Goal: Task Accomplishment & Management: Complete application form

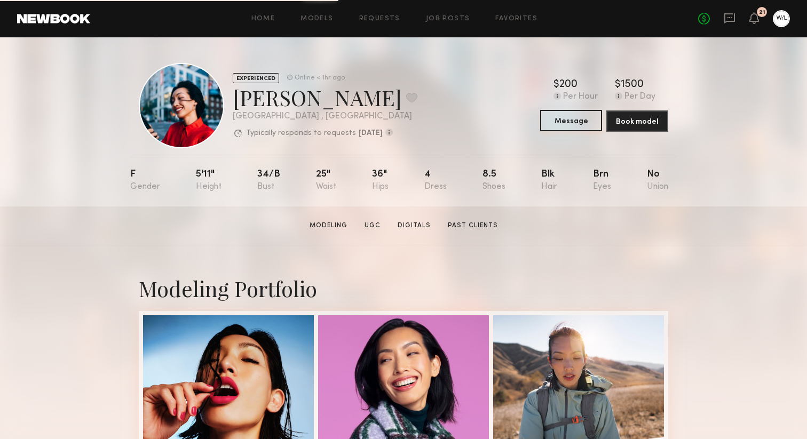
click at [570, 127] on button "Message" at bounding box center [571, 120] width 62 height 21
click at [388, 19] on link "Requests" at bounding box center [379, 18] width 41 height 7
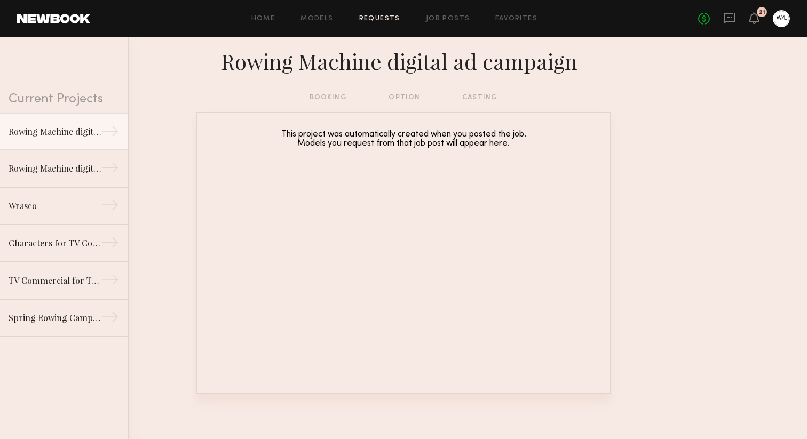
click at [412, 89] on div "Rowing Machine digital ad campaign" at bounding box center [403, 64] width 807 height 54
click at [412, 96] on div "booking option casting" at bounding box center [404, 98] width 188 height 12
click at [481, 102] on div "booking option casting" at bounding box center [404, 98] width 188 height 12
click at [80, 132] on div "Rowing Machine digital ad campaign" at bounding box center [55, 131] width 93 height 13
click at [324, 96] on div "booking option casting" at bounding box center [404, 98] width 188 height 12
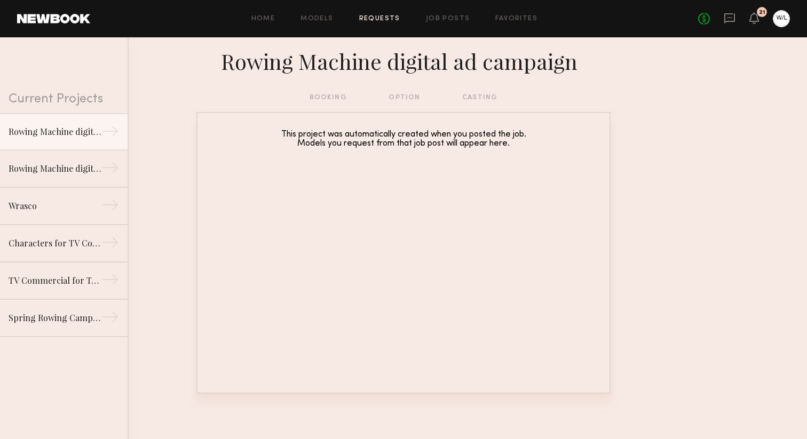
click at [406, 101] on div "booking option casting" at bounding box center [404, 98] width 188 height 12
click at [78, 158] on link "Rowing Machine digital ad campaign →" at bounding box center [64, 168] width 128 height 37
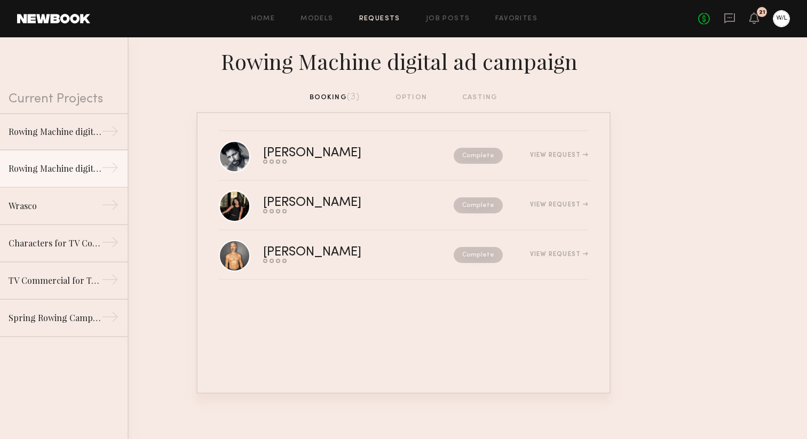
click at [410, 92] on div "booking (3) option casting" at bounding box center [404, 98] width 188 height 12
click at [410, 97] on div "booking (3) option casting" at bounding box center [404, 98] width 188 height 12
click at [478, 96] on div "booking (3) option casting" at bounding box center [404, 98] width 188 height 12
click at [56, 133] on div "Rowing Machine digital ad campaign" at bounding box center [55, 131] width 93 height 13
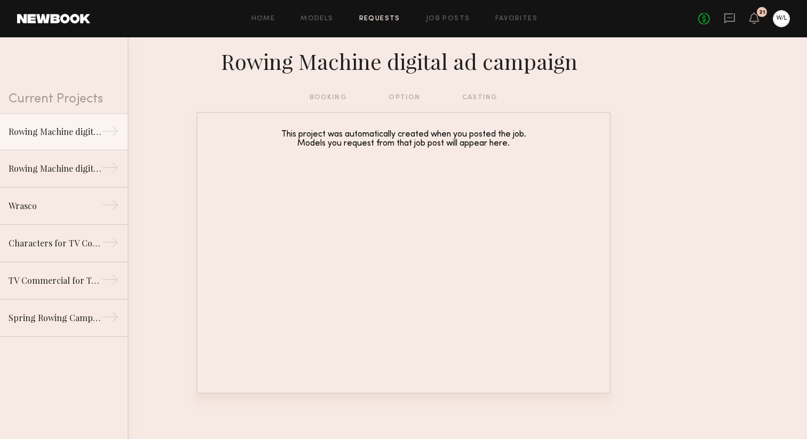
click at [398, 93] on div "booking option casting" at bounding box center [404, 98] width 188 height 12
click at [755, 14] on icon at bounding box center [754, 17] width 9 height 7
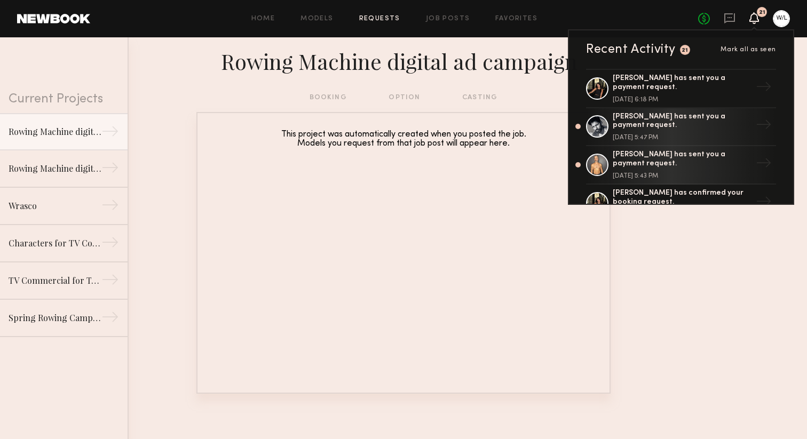
click at [755, 14] on icon at bounding box center [754, 17] width 9 height 7
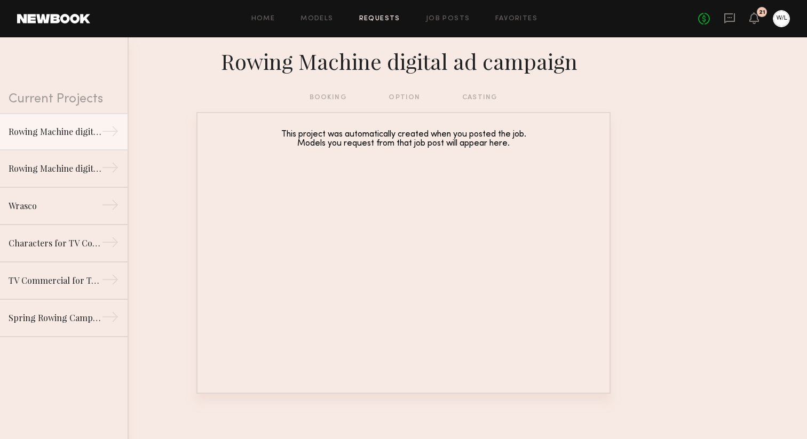
click at [778, 23] on div at bounding box center [781, 18] width 17 height 17
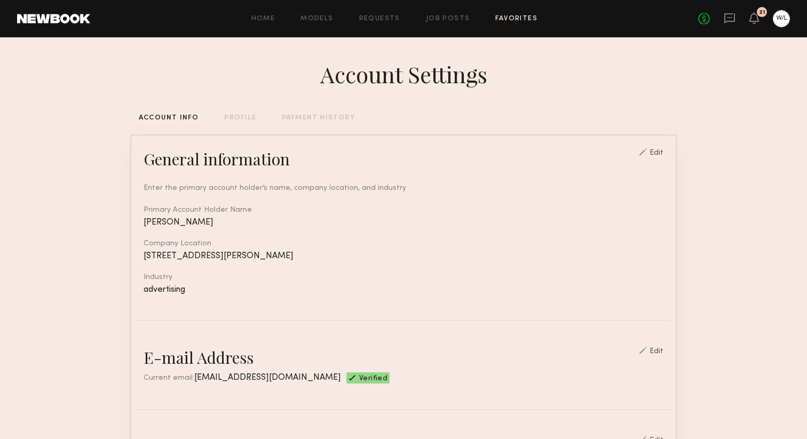
click at [508, 16] on link "Favorites" at bounding box center [516, 18] width 42 height 7
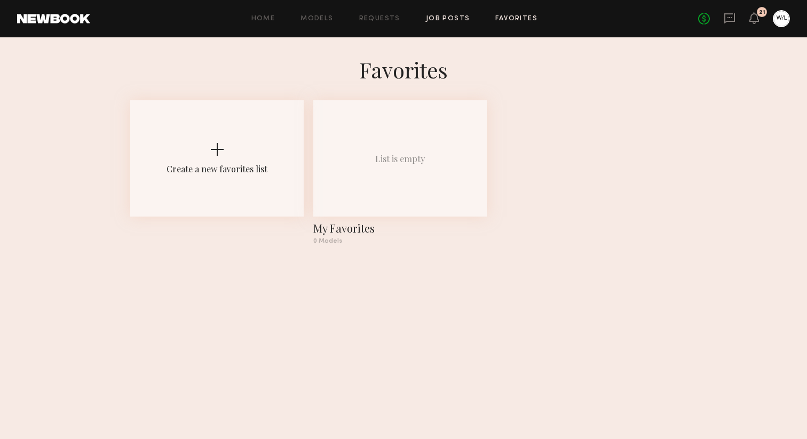
click at [467, 17] on link "Job Posts" at bounding box center [448, 18] width 44 height 7
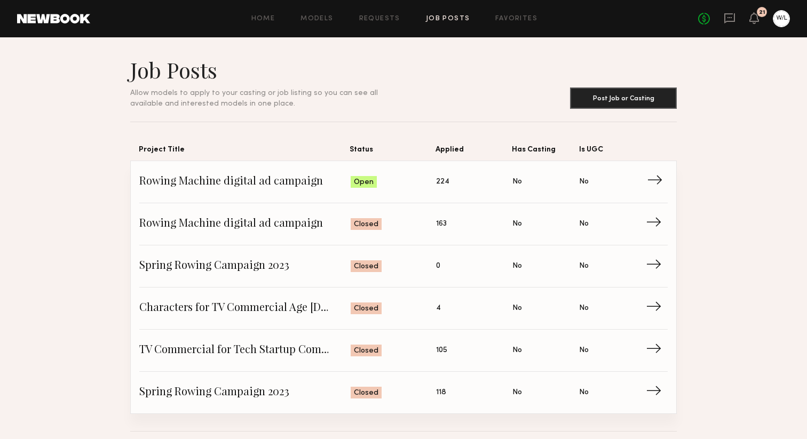
click at [388, 190] on span "Status: Open" at bounding box center [394, 182] width 86 height 16
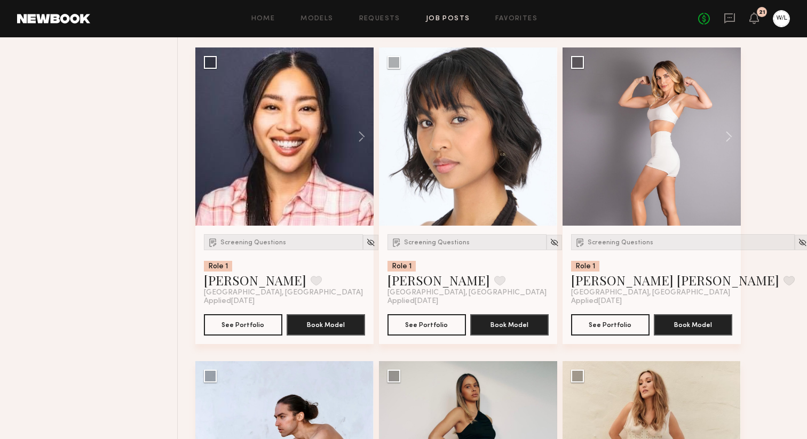
scroll to position [740, 0]
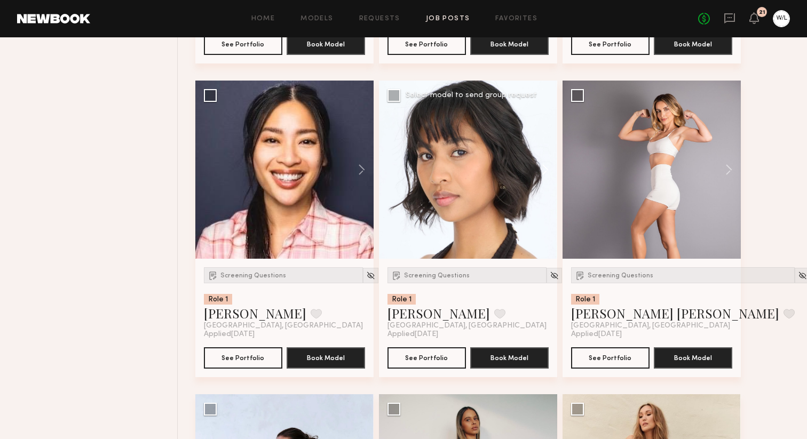
click at [543, 167] on button at bounding box center [540, 170] width 34 height 178
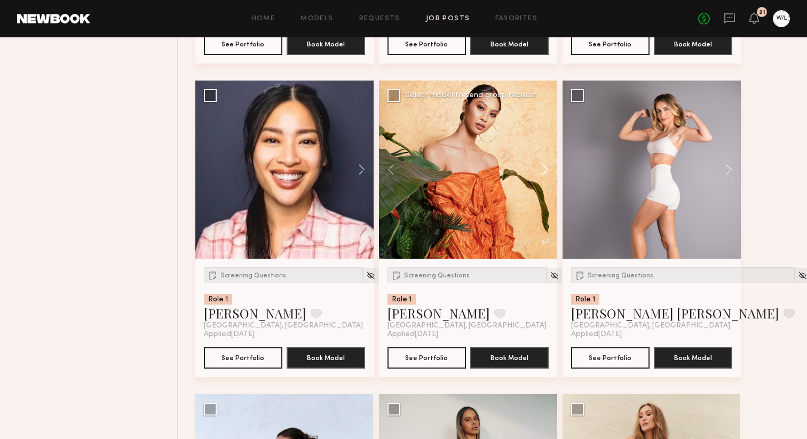
click at [543, 168] on button at bounding box center [540, 170] width 34 height 178
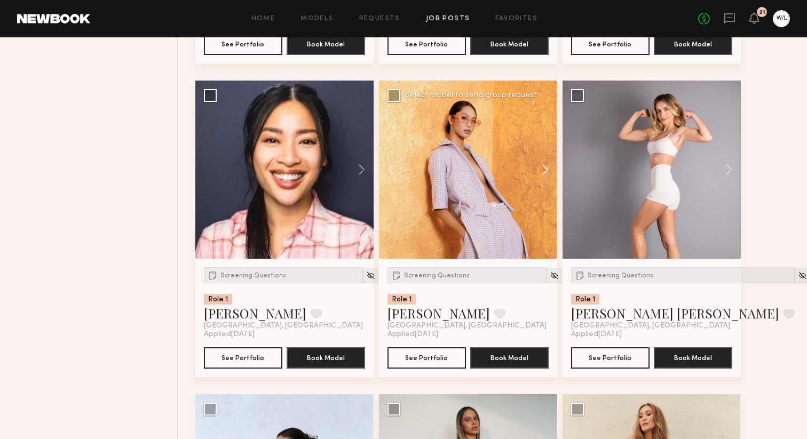
click at [543, 168] on button at bounding box center [540, 170] width 34 height 178
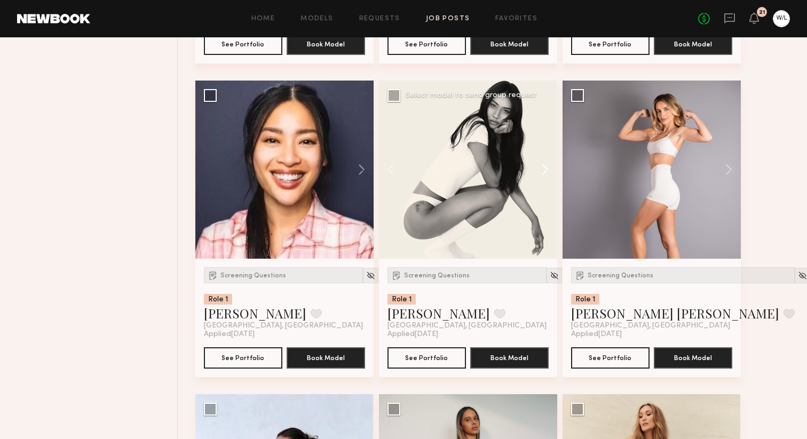
click at [543, 168] on button at bounding box center [540, 170] width 34 height 178
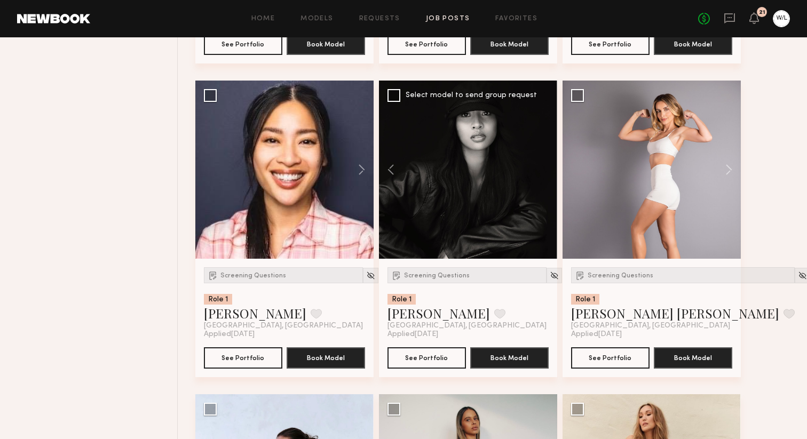
click at [543, 168] on div at bounding box center [468, 170] width 178 height 178
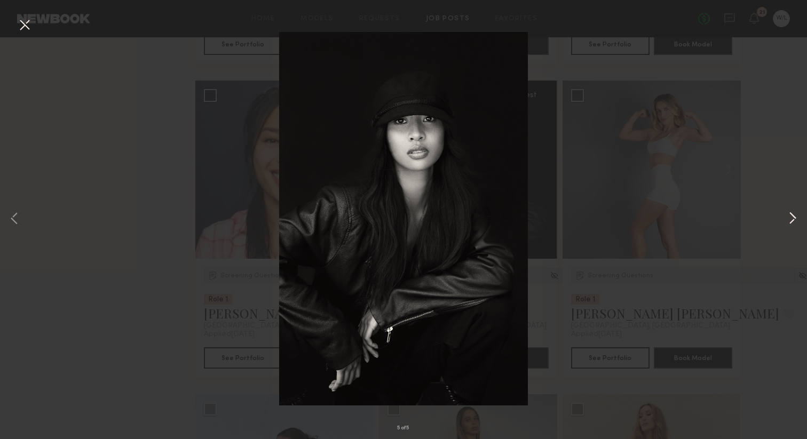
click at [791, 226] on button at bounding box center [792, 219] width 13 height 351
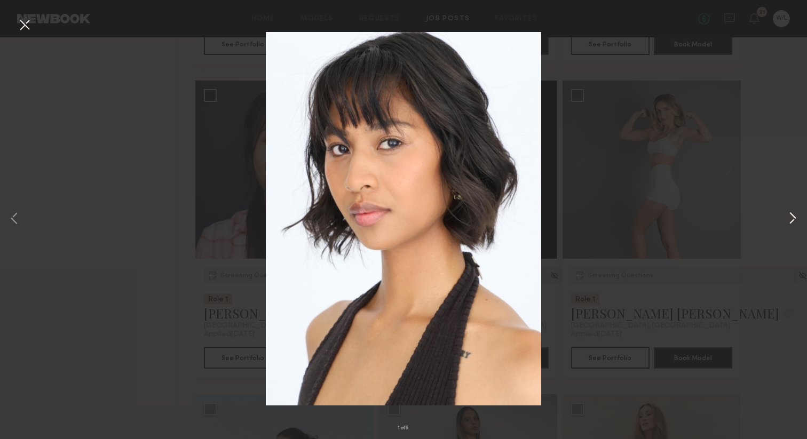
click at [793, 223] on button at bounding box center [792, 219] width 13 height 351
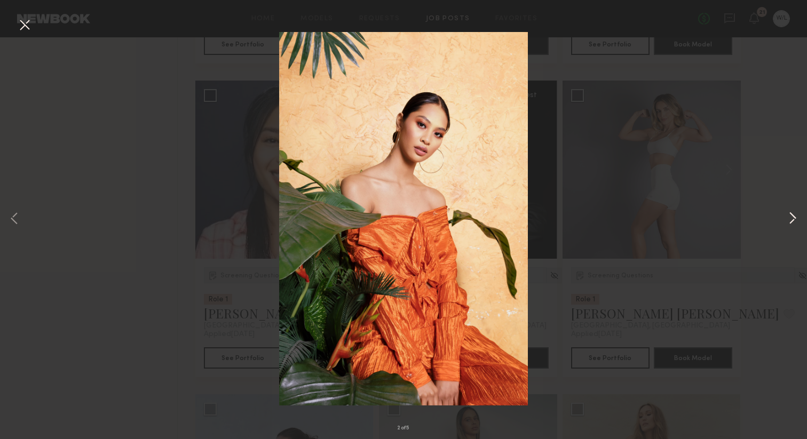
click at [793, 223] on button at bounding box center [792, 219] width 13 height 351
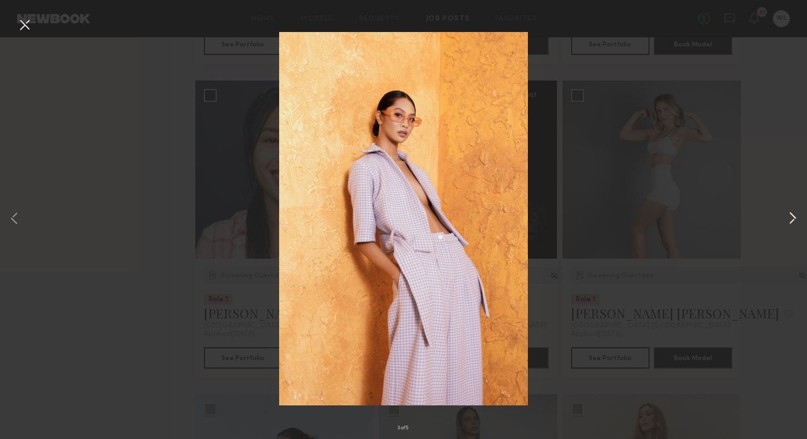
click at [793, 223] on button at bounding box center [792, 219] width 13 height 351
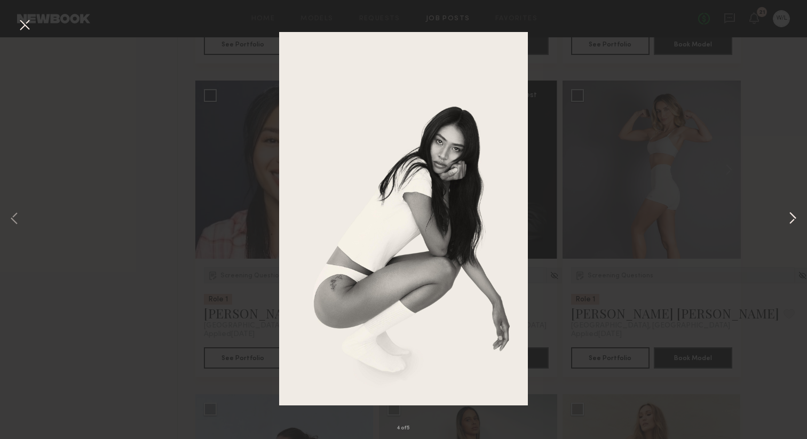
click at [793, 223] on button at bounding box center [792, 219] width 13 height 351
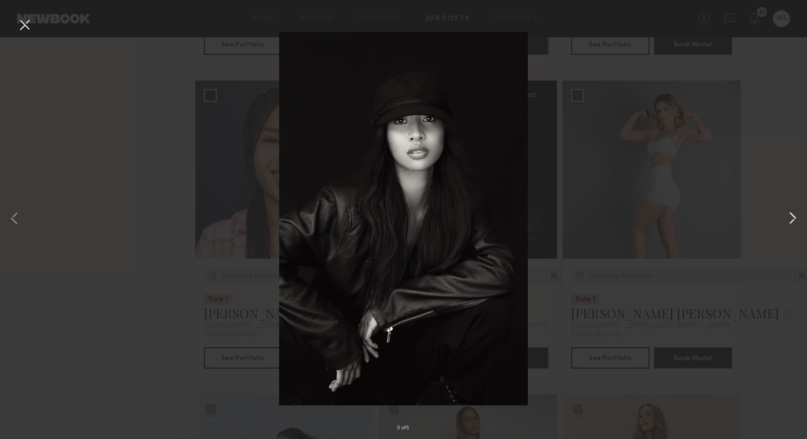
click at [793, 223] on button at bounding box center [792, 219] width 13 height 351
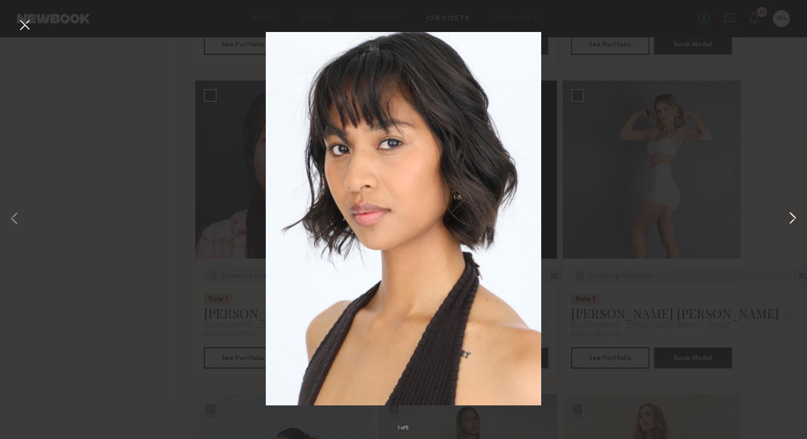
click at [793, 223] on button at bounding box center [792, 219] width 13 height 351
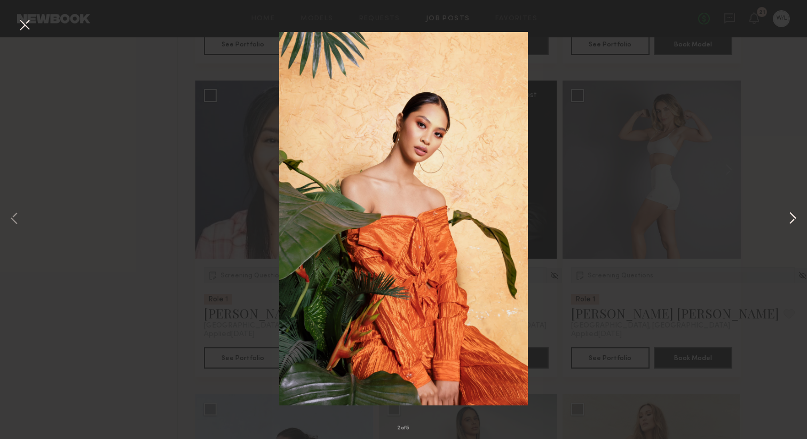
click at [793, 223] on button at bounding box center [792, 219] width 13 height 351
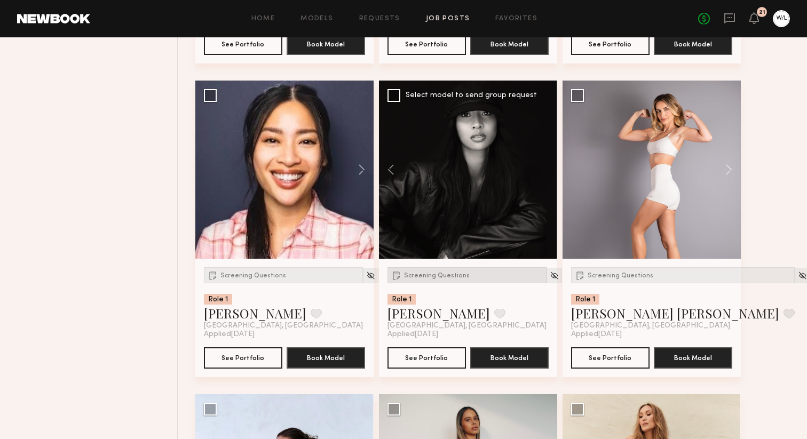
click at [417, 279] on span "Screening Questions" at bounding box center [437, 276] width 66 height 6
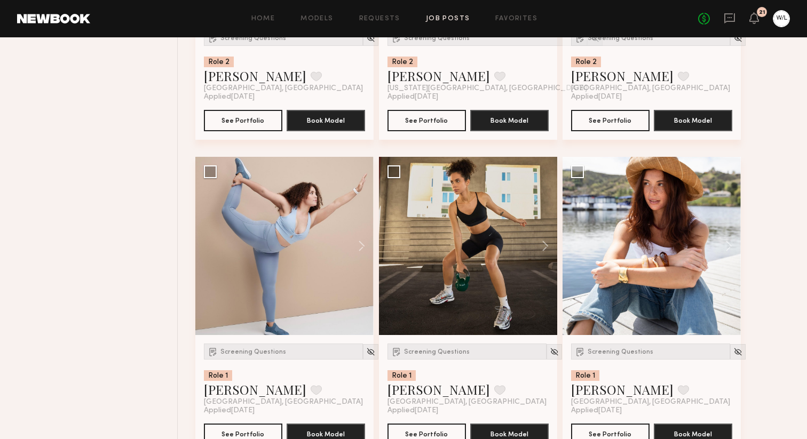
scroll to position [3181, 0]
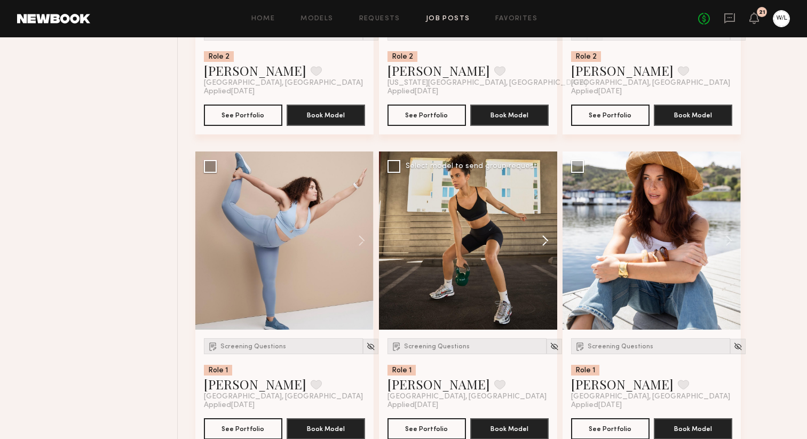
click at [542, 252] on button at bounding box center [540, 241] width 34 height 178
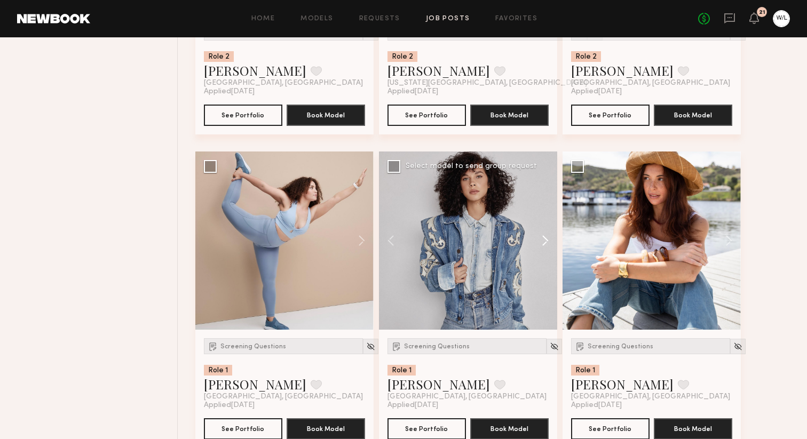
click at [542, 258] on button at bounding box center [540, 241] width 34 height 178
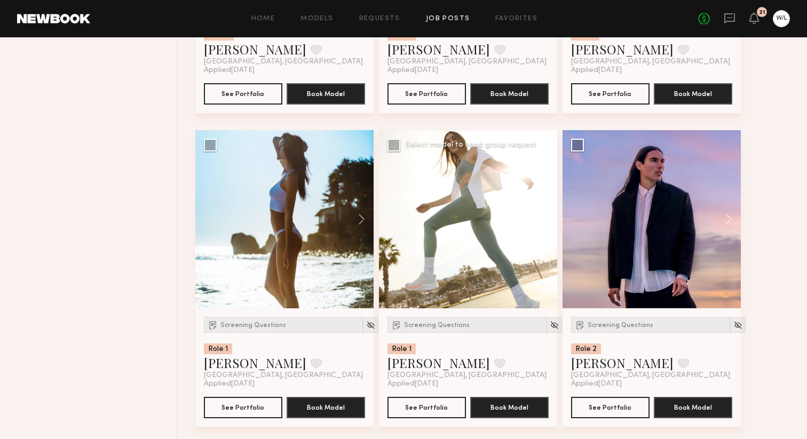
scroll to position [5415, 0]
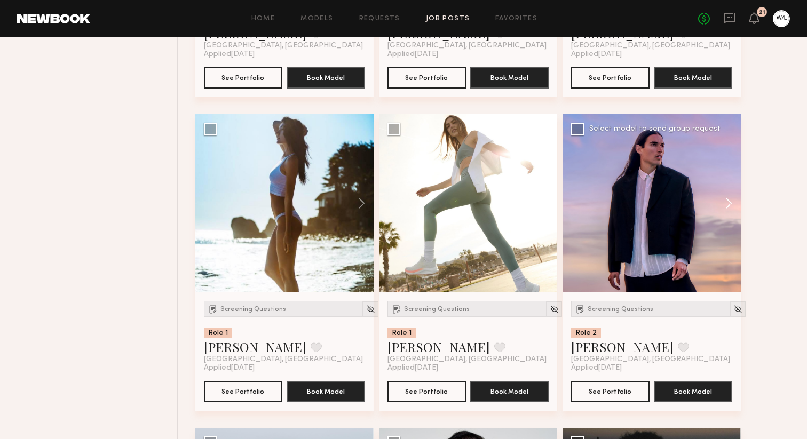
click at [729, 225] on button at bounding box center [724, 203] width 34 height 178
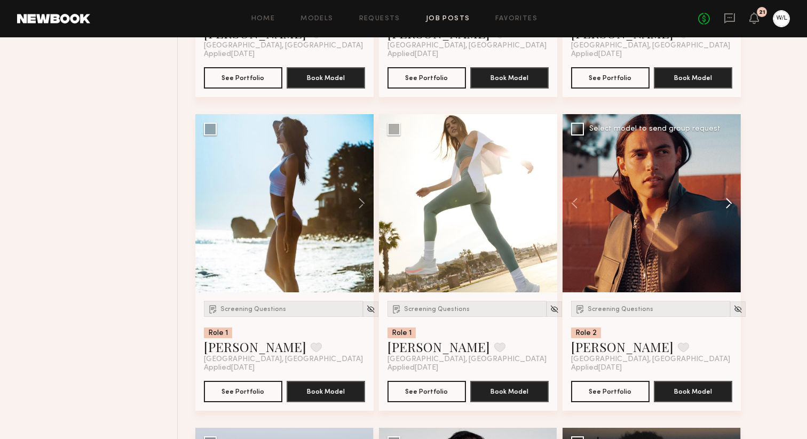
click at [729, 225] on button at bounding box center [724, 203] width 34 height 178
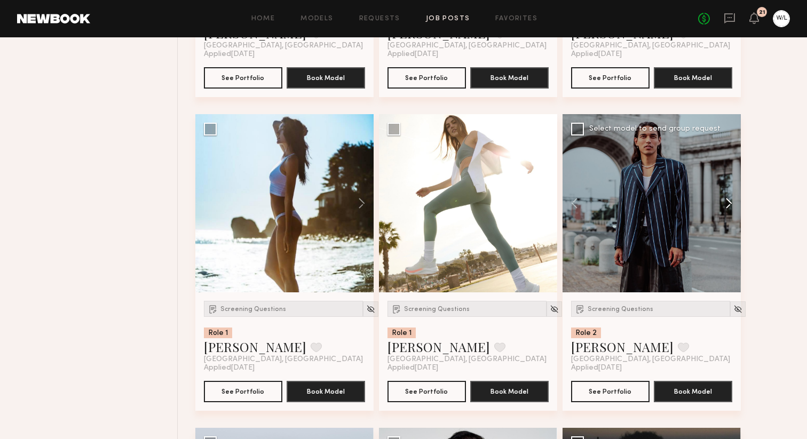
click at [729, 225] on button at bounding box center [724, 203] width 34 height 178
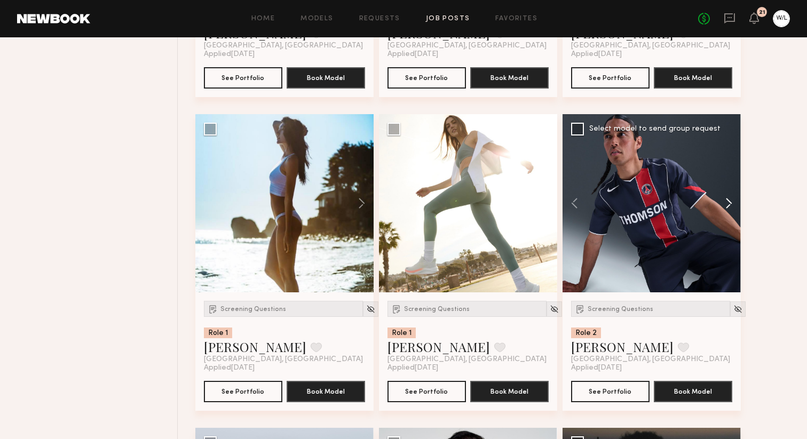
click at [729, 225] on button at bounding box center [724, 203] width 34 height 178
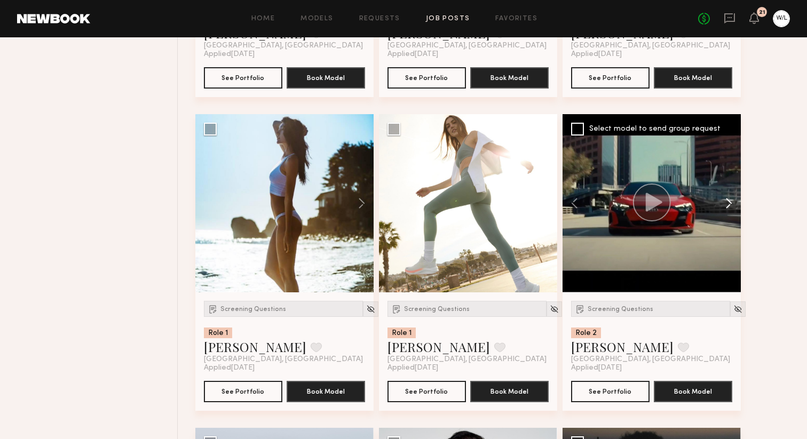
click at [729, 225] on button at bounding box center [724, 203] width 34 height 178
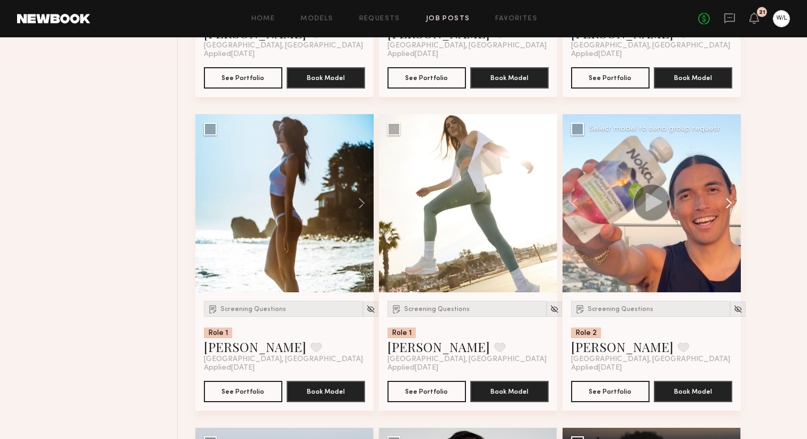
click at [729, 225] on button at bounding box center [724, 203] width 34 height 178
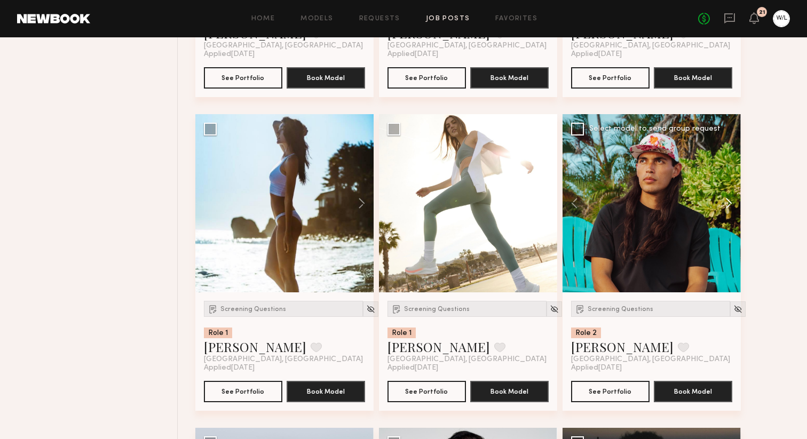
click at [729, 225] on button at bounding box center [724, 203] width 34 height 178
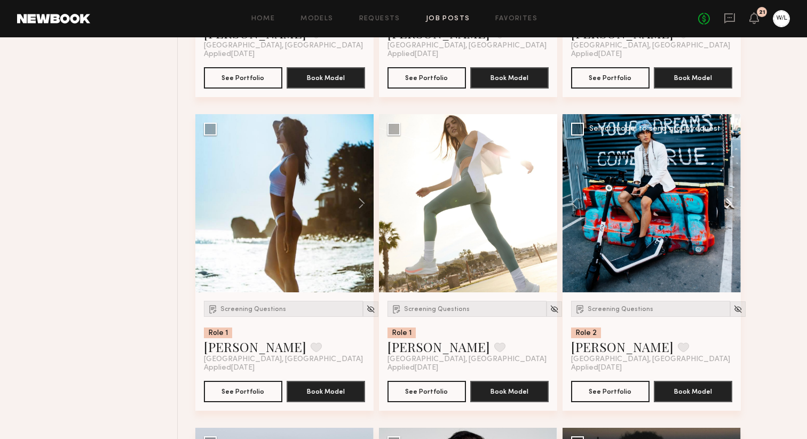
click at [729, 225] on button at bounding box center [724, 203] width 34 height 178
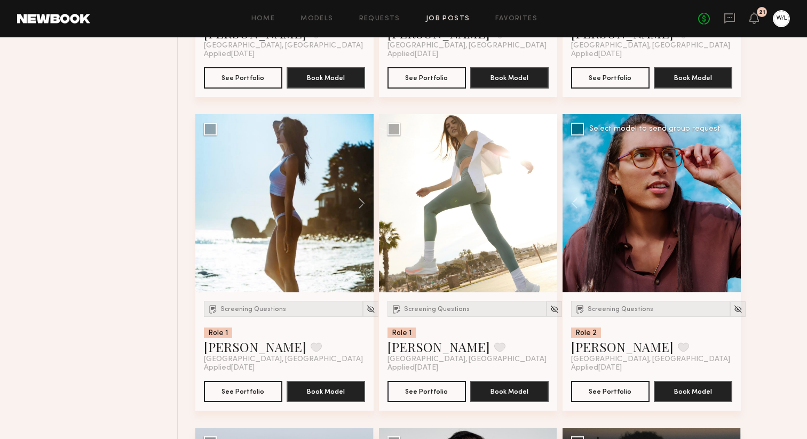
click at [729, 225] on button at bounding box center [724, 203] width 34 height 178
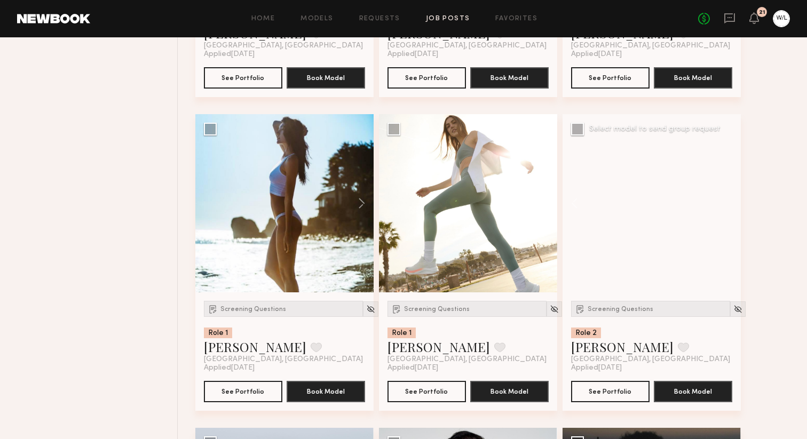
click at [729, 225] on div at bounding box center [652, 203] width 178 height 178
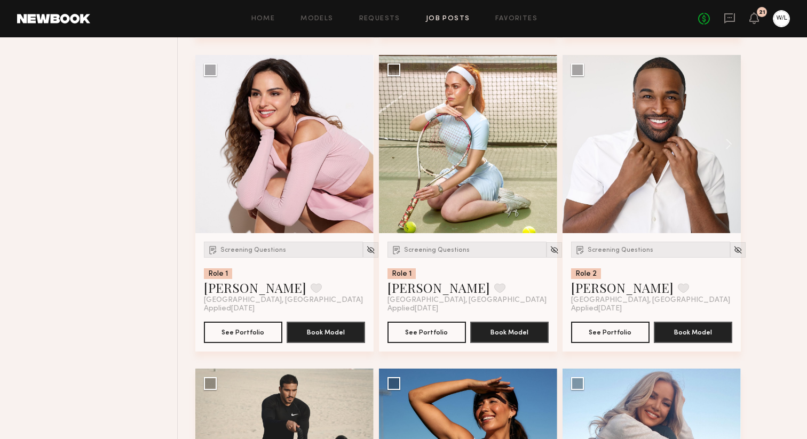
scroll to position [4426, 0]
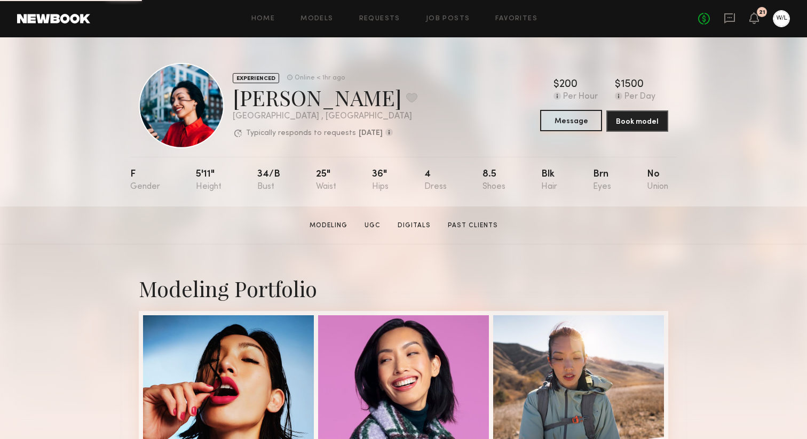
click at [569, 119] on button "Message" at bounding box center [571, 120] width 62 height 21
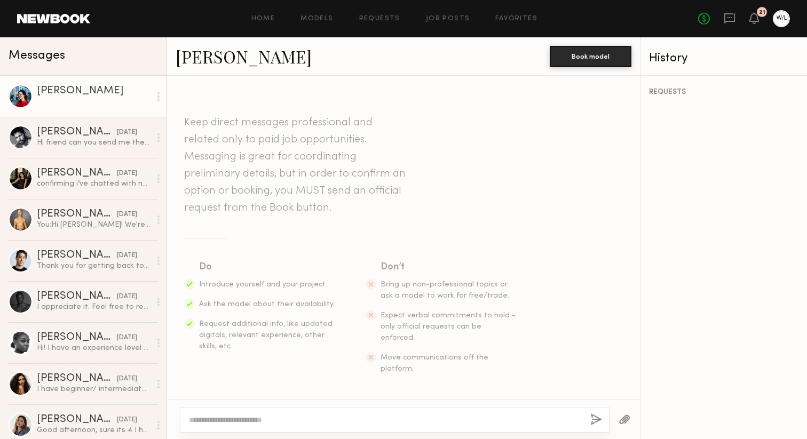
click at [189, 65] on link "Piyawan C." at bounding box center [244, 56] width 136 height 23
click at [242, 417] on textarea at bounding box center [385, 420] width 393 height 11
click at [451, 22] on link "Job Posts" at bounding box center [448, 18] width 44 height 7
click at [388, 422] on textarea "**********" at bounding box center [385, 420] width 393 height 11
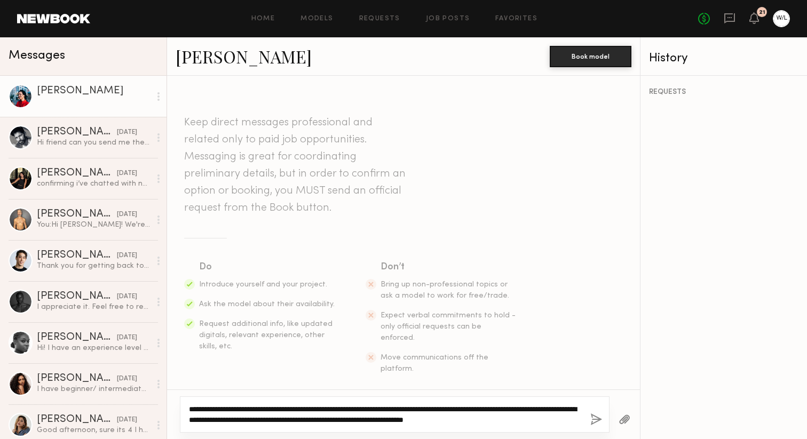
click at [428, 410] on textarea "**********" at bounding box center [385, 414] width 393 height 21
click at [412, 409] on textarea "**********" at bounding box center [385, 414] width 393 height 21
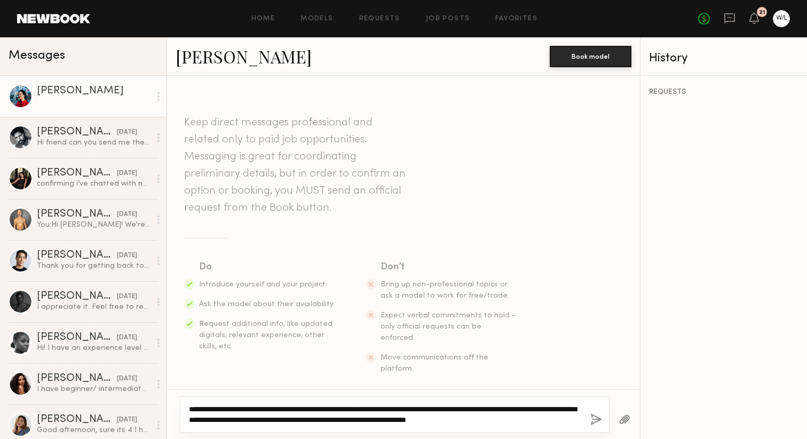
click at [420, 409] on textarea "**********" at bounding box center [385, 414] width 393 height 21
click at [482, 420] on textarea "**********" at bounding box center [385, 414] width 393 height 21
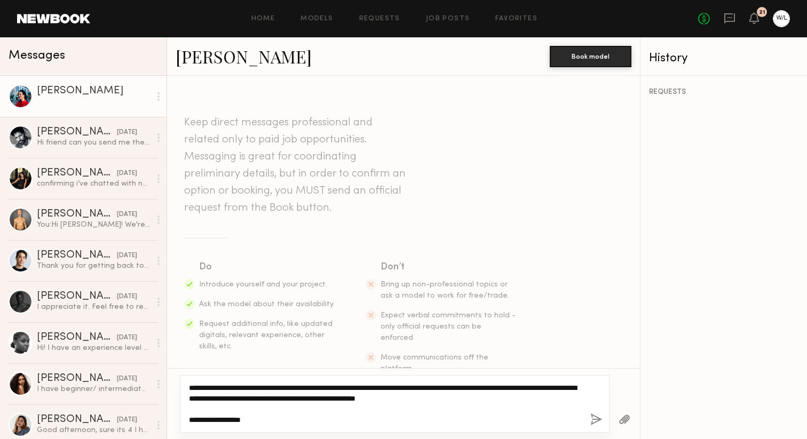
click at [233, 418] on textarea "**********" at bounding box center [385, 404] width 393 height 43
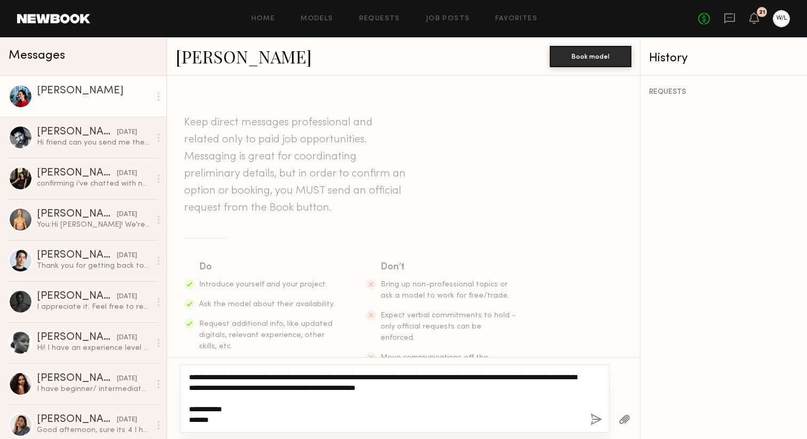
click at [232, 375] on textarea "**********" at bounding box center [385, 398] width 393 height 53
click at [242, 366] on textarea "**********" at bounding box center [385, 393] width 393 height 64
drag, startPoint x: 222, startPoint y: 422, endPoint x: 171, endPoint y: 335, distance: 100.7
click at [171, 335] on div "**********" at bounding box center [403, 258] width 473 height 364
click at [423, 411] on textarea "**********" at bounding box center [385, 388] width 393 height 75
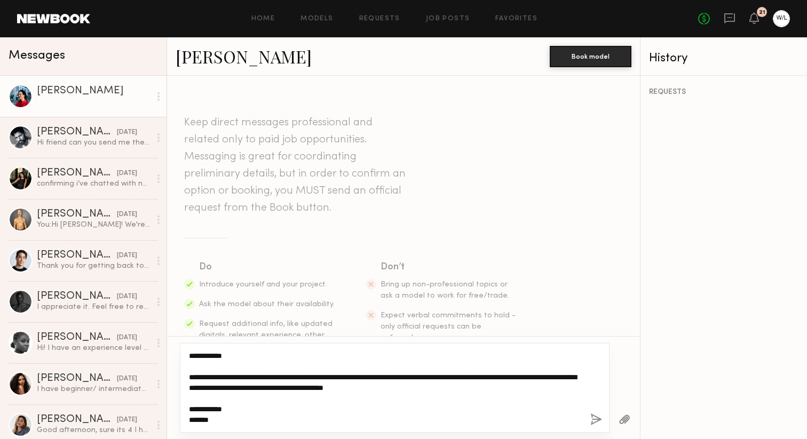
type textarea "**********"
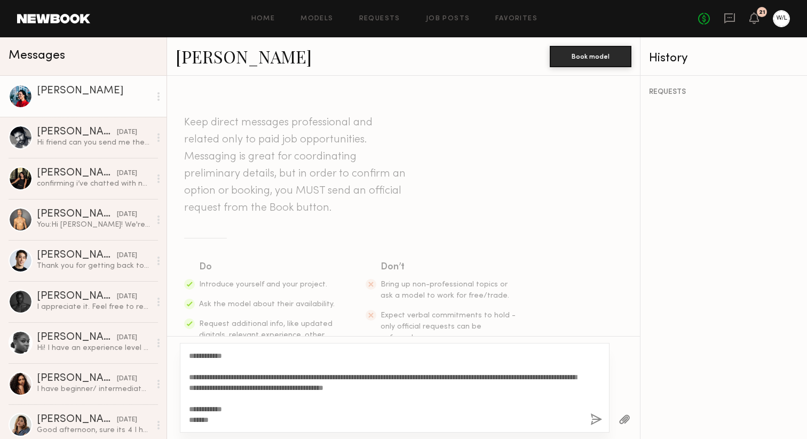
click at [593, 417] on button "button" at bounding box center [596, 420] width 12 height 13
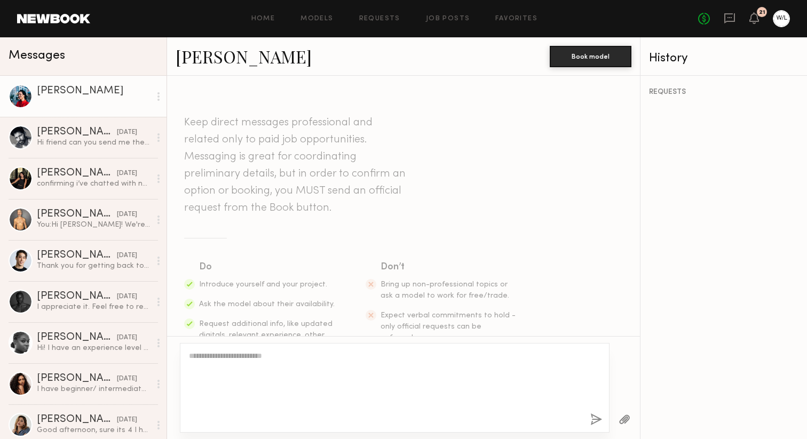
scroll to position [228, 0]
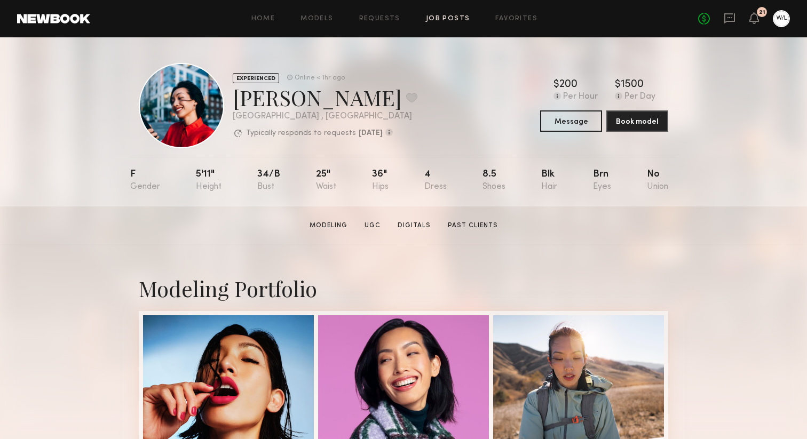
click at [460, 18] on link "Job Posts" at bounding box center [448, 18] width 44 height 7
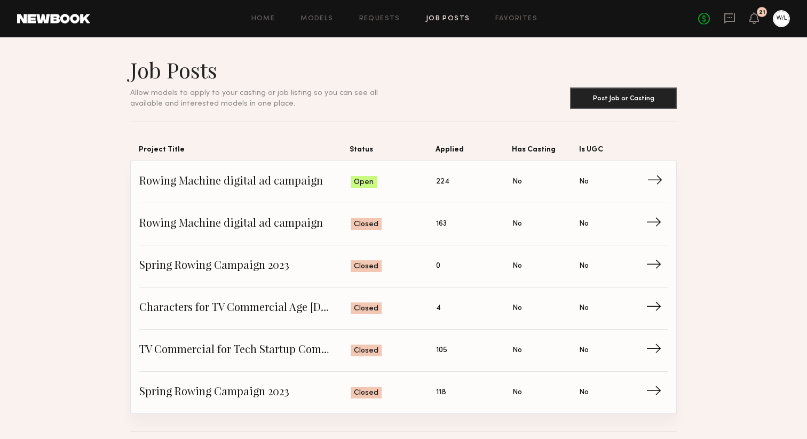
click at [451, 175] on link "Rowing Machine digital ad campaign Status: Open Applied: 224 Has Casting: No Is…" at bounding box center [403, 182] width 528 height 42
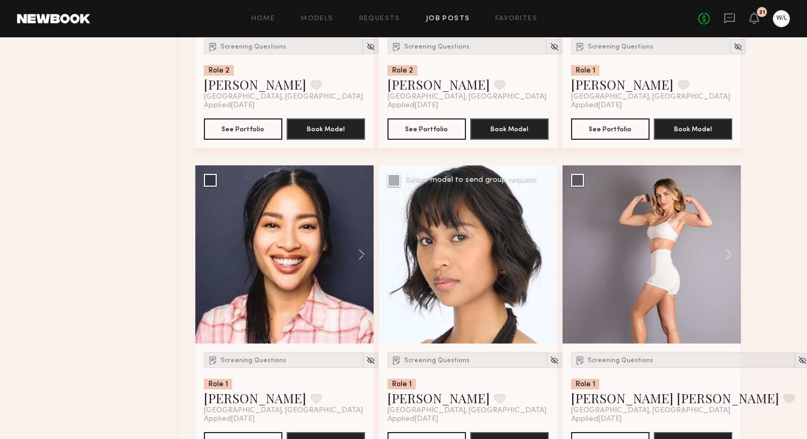
scroll to position [658, 0]
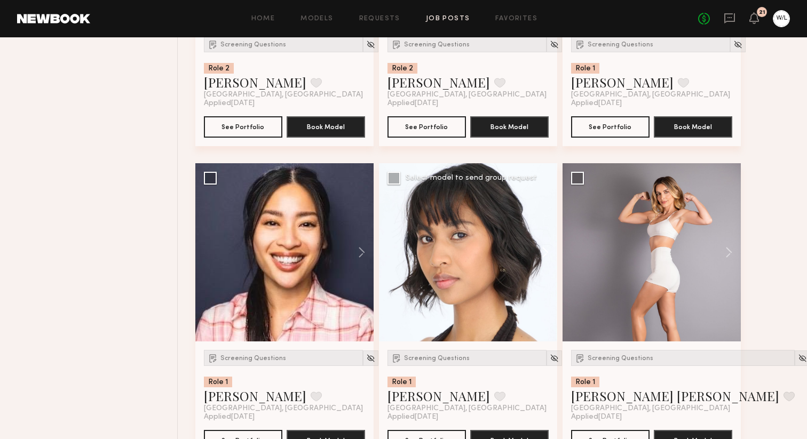
click at [542, 252] on button at bounding box center [540, 252] width 34 height 178
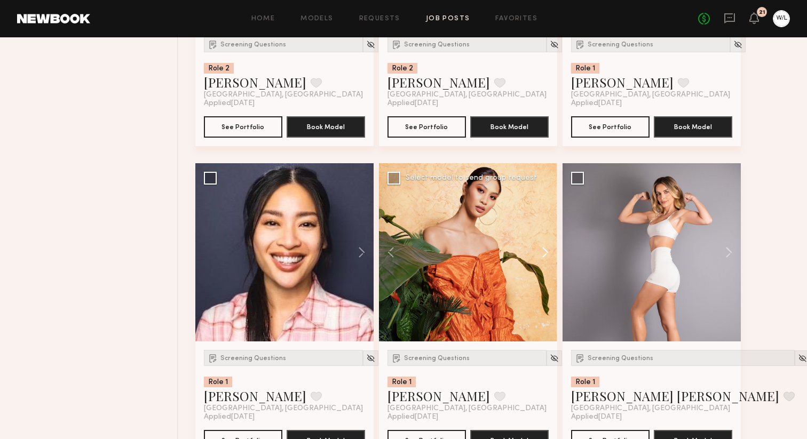
click at [542, 252] on button at bounding box center [540, 252] width 34 height 178
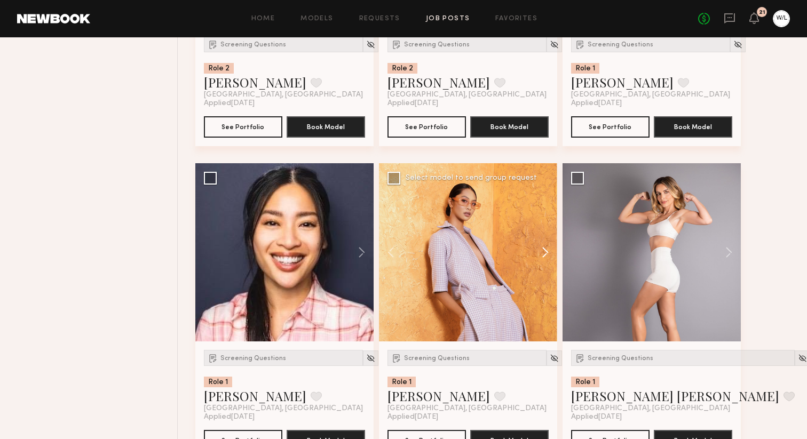
click at [542, 252] on button at bounding box center [540, 252] width 34 height 178
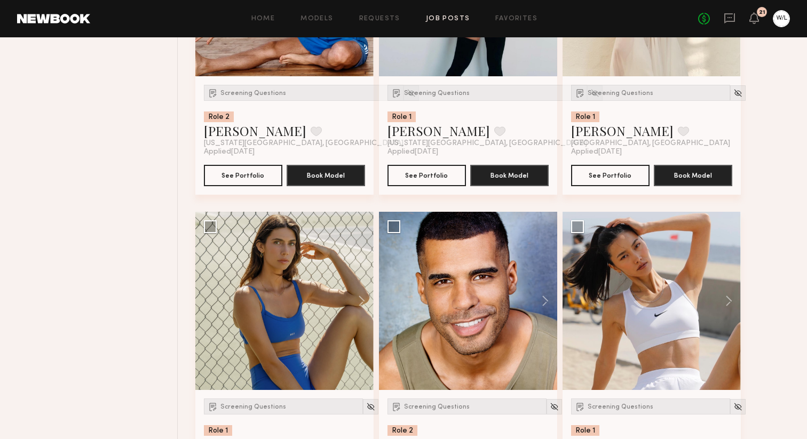
scroll to position [1239, 0]
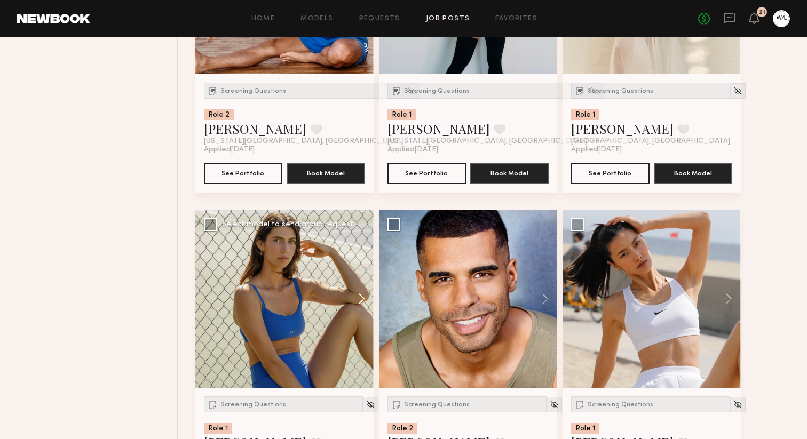
click at [364, 298] on button at bounding box center [357, 299] width 34 height 178
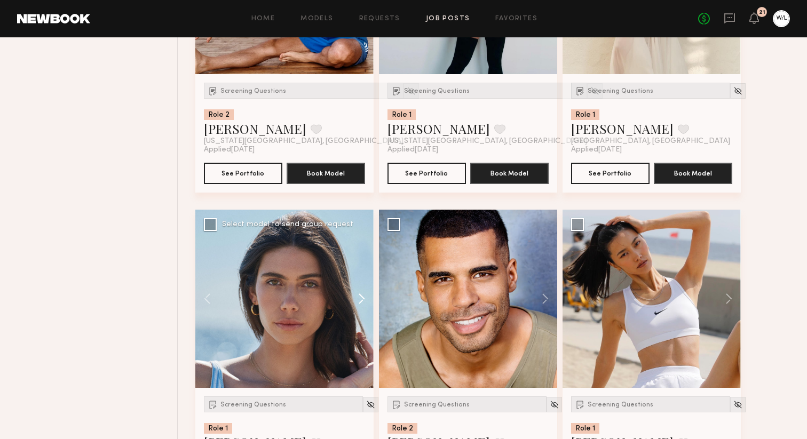
click at [364, 298] on button at bounding box center [357, 299] width 34 height 178
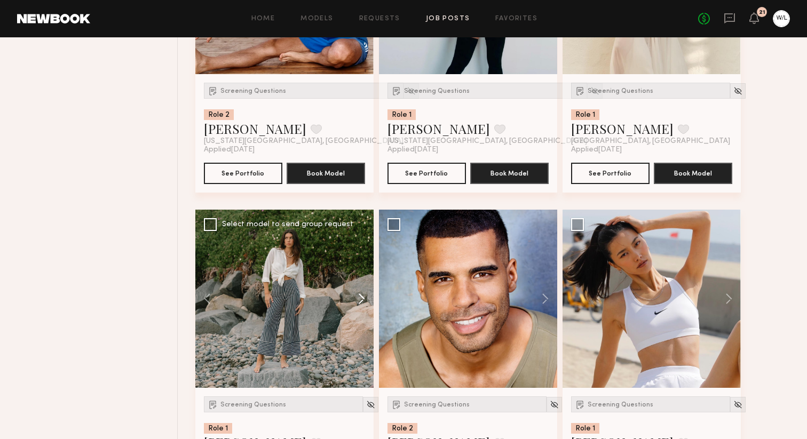
click at [364, 298] on button at bounding box center [357, 299] width 34 height 178
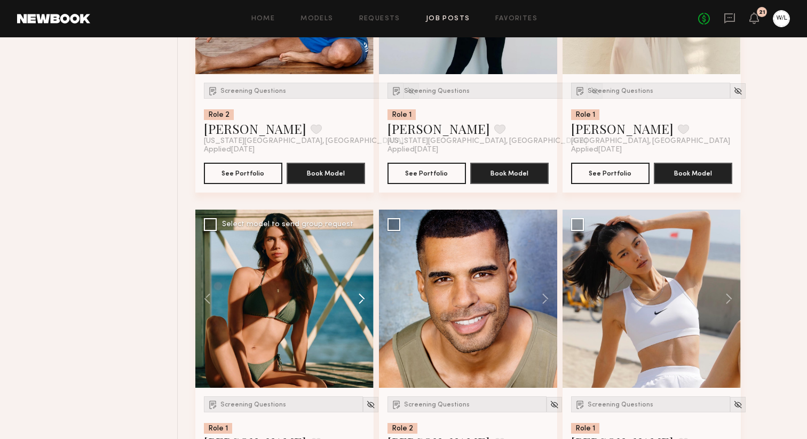
click at [364, 298] on button at bounding box center [357, 299] width 34 height 178
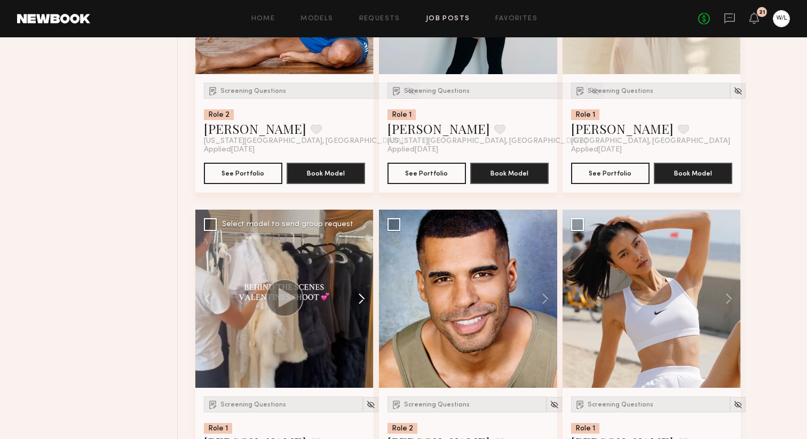
click at [364, 298] on button at bounding box center [357, 299] width 34 height 178
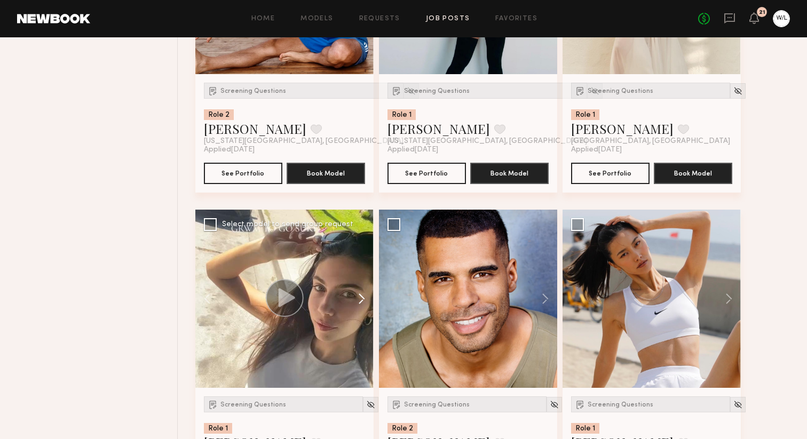
click at [364, 298] on button at bounding box center [357, 299] width 34 height 178
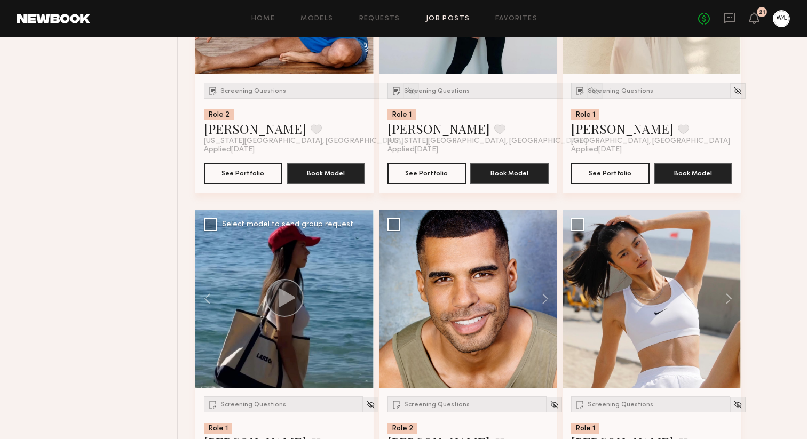
click at [364, 298] on div at bounding box center [284, 299] width 178 height 178
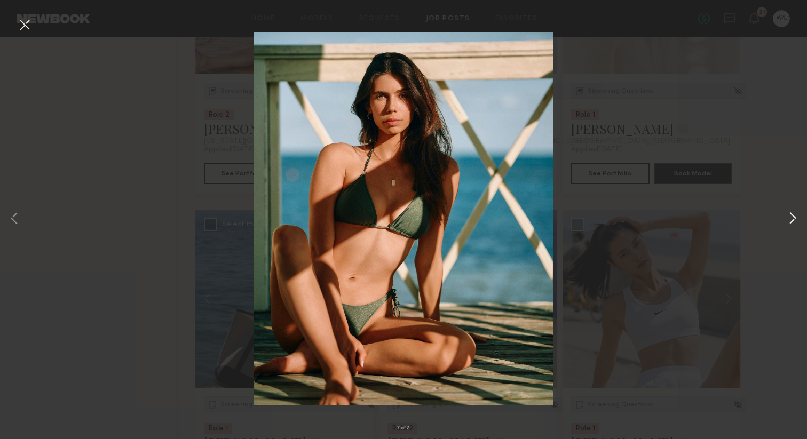
click at [795, 217] on button at bounding box center [792, 219] width 13 height 351
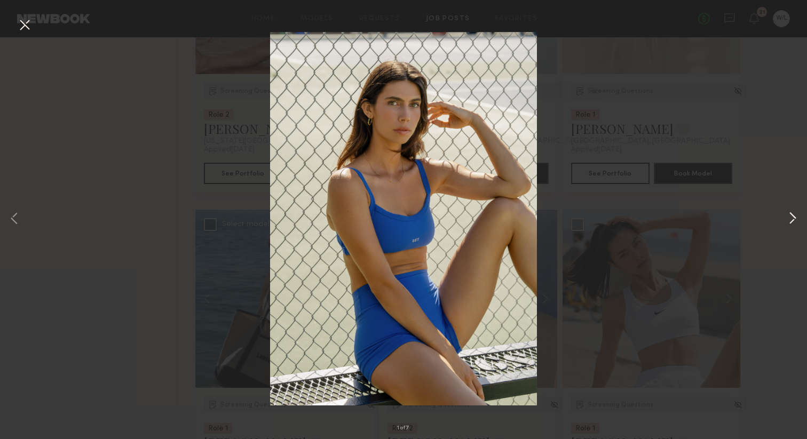
click at [795, 217] on button at bounding box center [792, 219] width 13 height 351
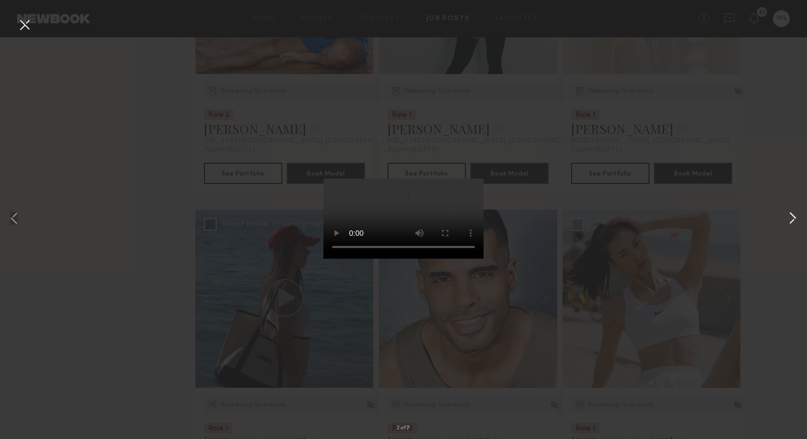
click at [795, 217] on button at bounding box center [792, 219] width 13 height 351
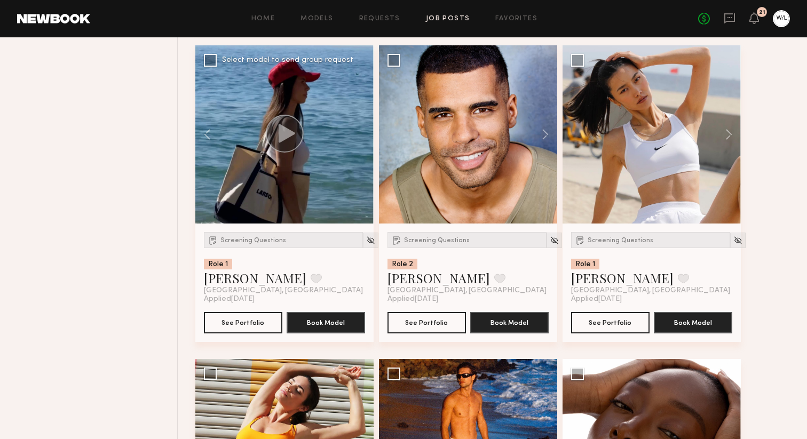
scroll to position [1405, 0]
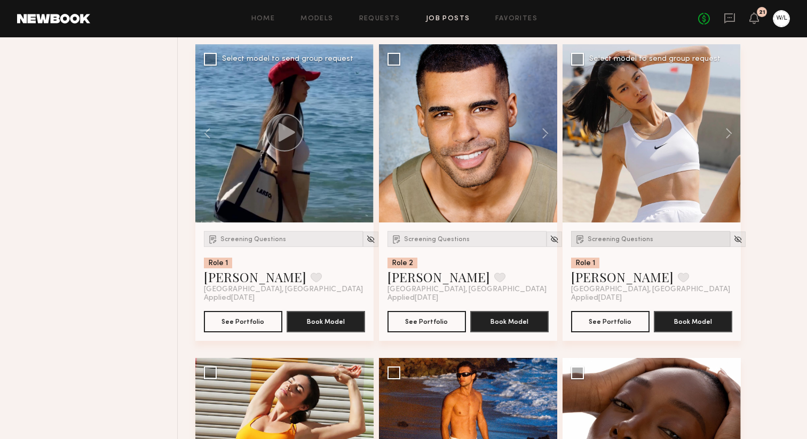
click at [638, 243] on span "Screening Questions" at bounding box center [621, 239] width 66 height 6
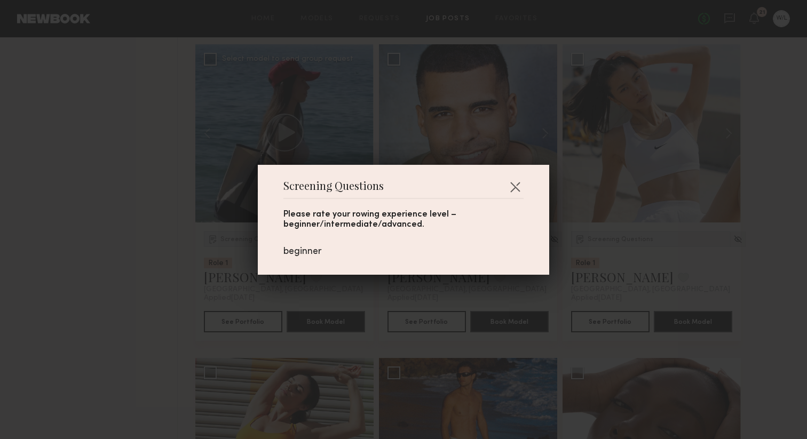
click at [671, 278] on div "Screening Questions Please rate your rowing experience level – beginner/interme…" at bounding box center [403, 219] width 807 height 439
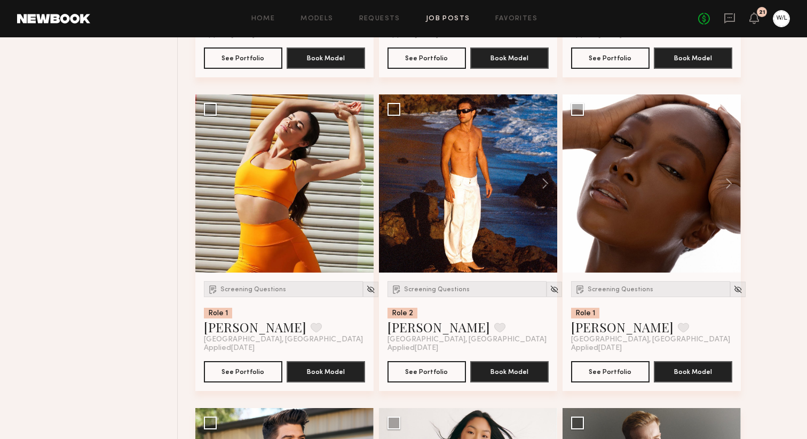
scroll to position [1698, 0]
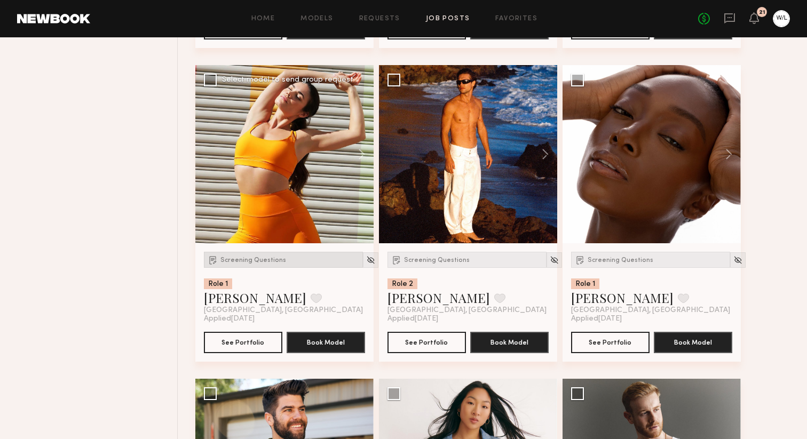
click at [252, 264] on span "Screening Questions" at bounding box center [253, 260] width 66 height 6
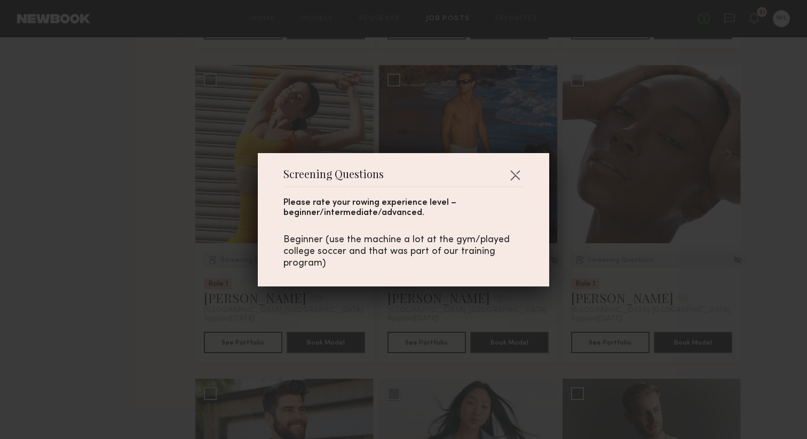
click at [165, 248] on div "Screening Questions Please rate your rowing experience level – beginner/interme…" at bounding box center [403, 219] width 807 height 439
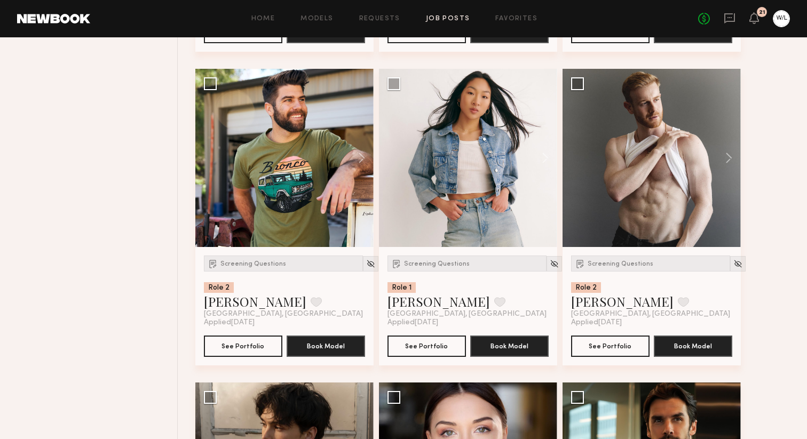
scroll to position [2024, 0]
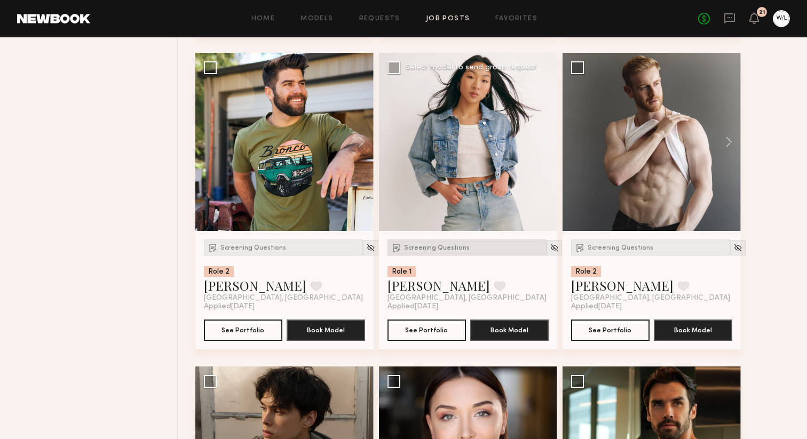
click at [426, 251] on span "Screening Questions" at bounding box center [437, 248] width 66 height 6
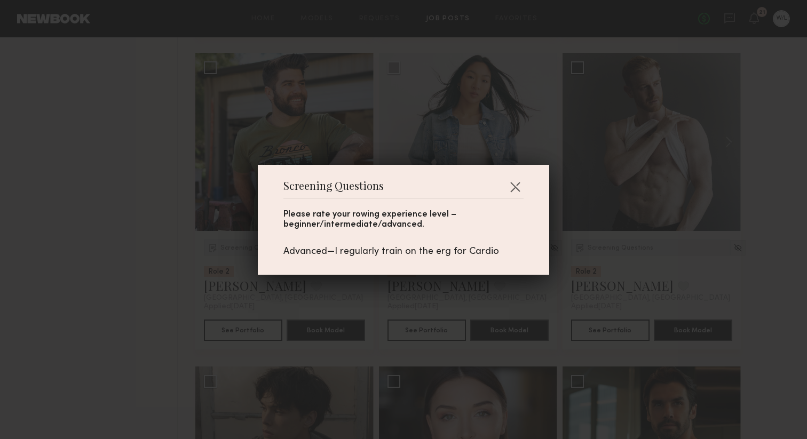
click at [481, 289] on div "Screening Questions Please rate your rowing experience level – beginner/interme…" at bounding box center [403, 219] width 807 height 439
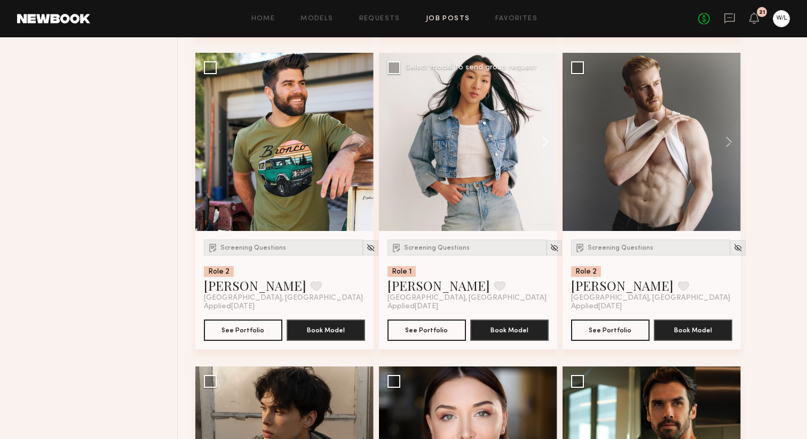
click at [541, 144] on button at bounding box center [540, 142] width 34 height 178
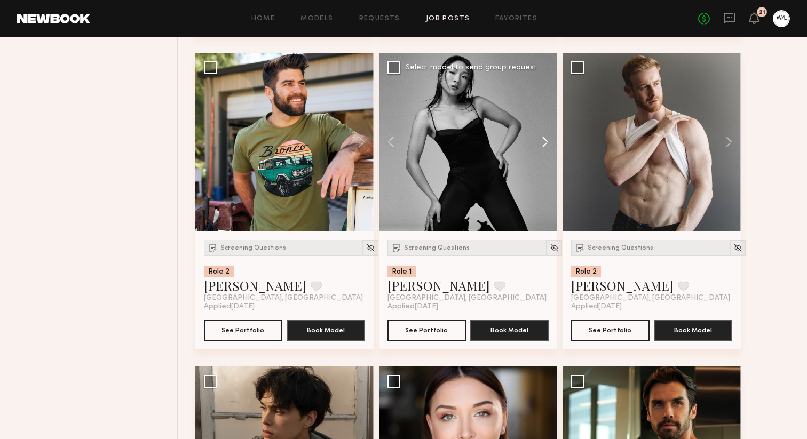
click at [543, 147] on button at bounding box center [540, 142] width 34 height 178
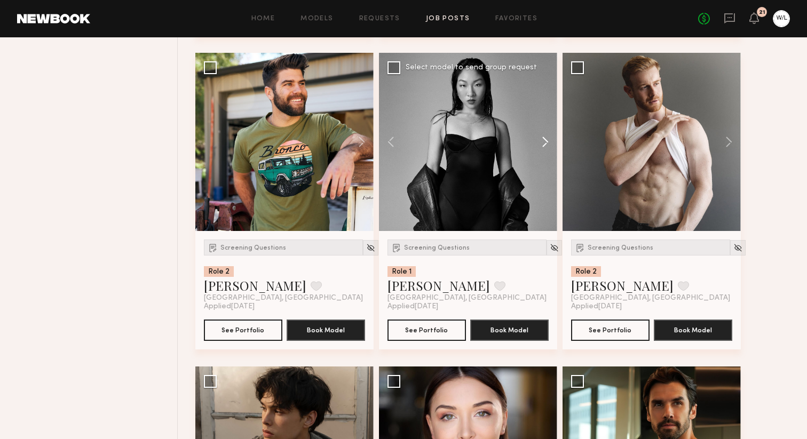
click at [543, 147] on button at bounding box center [540, 142] width 34 height 178
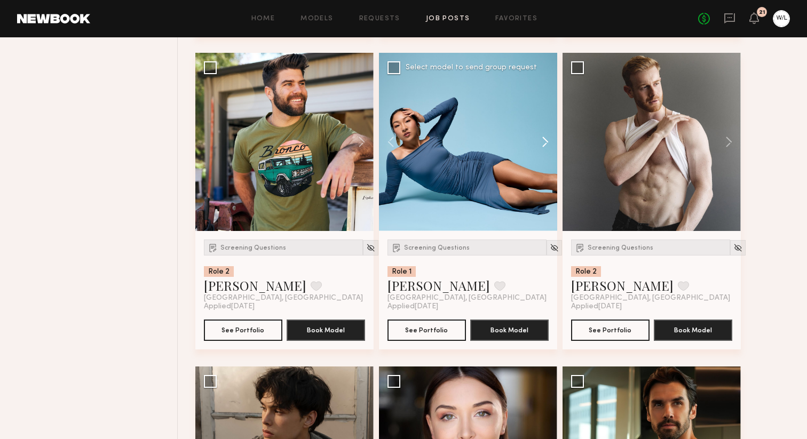
click at [543, 147] on button at bounding box center [540, 142] width 34 height 178
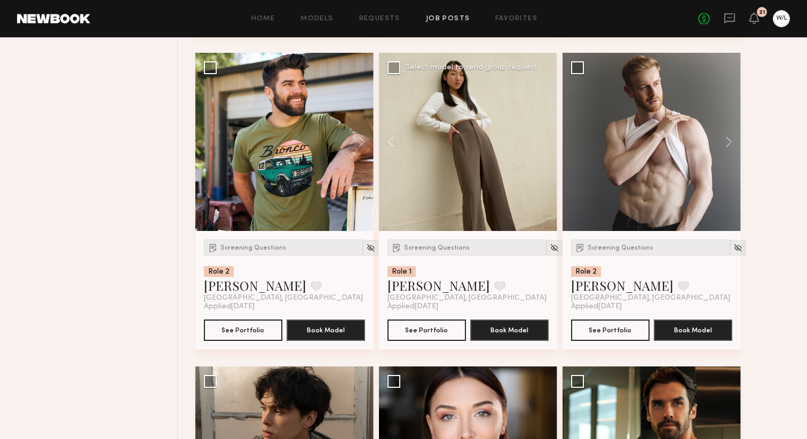
click at [543, 147] on div at bounding box center [468, 142] width 178 height 178
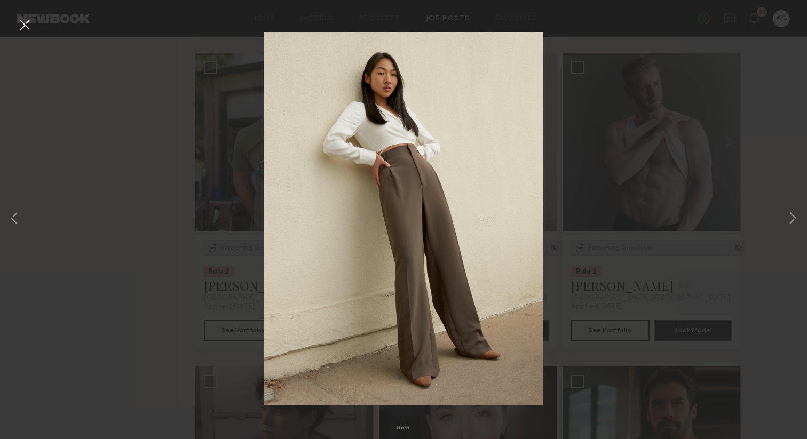
click at [769, 225] on div "5 of 5" at bounding box center [403, 219] width 807 height 439
click at [788, 219] on button at bounding box center [792, 219] width 13 height 351
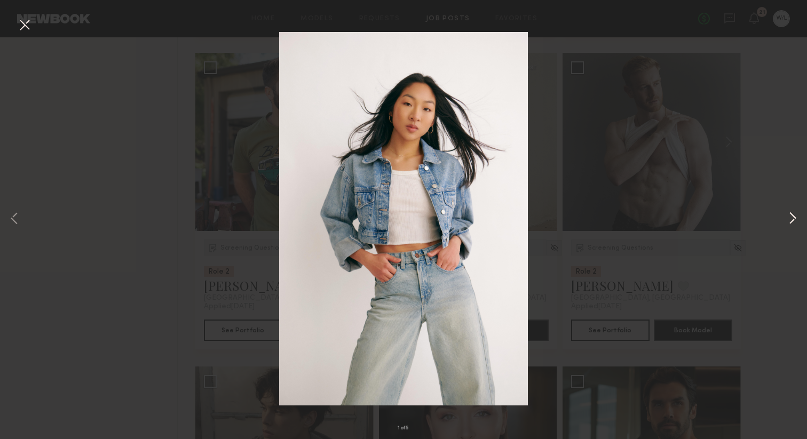
click at [788, 219] on button at bounding box center [792, 219] width 13 height 351
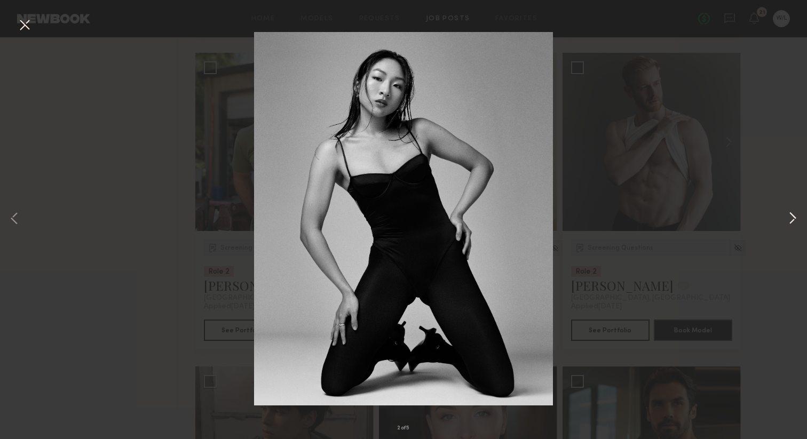
click at [788, 219] on button at bounding box center [792, 219] width 13 height 351
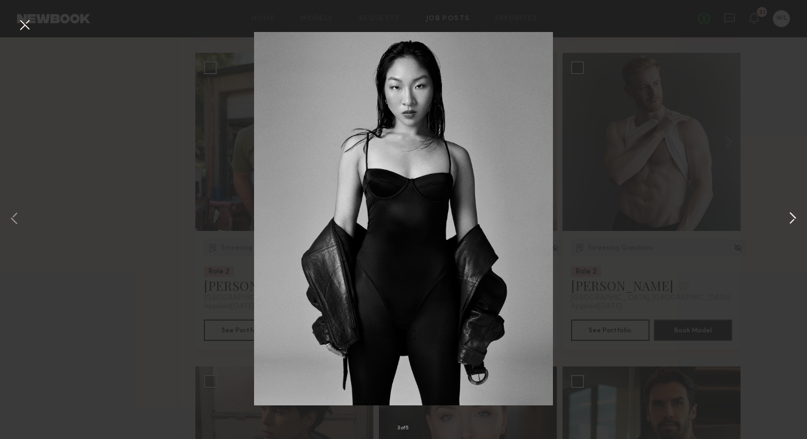
click at [788, 219] on button at bounding box center [792, 219] width 13 height 351
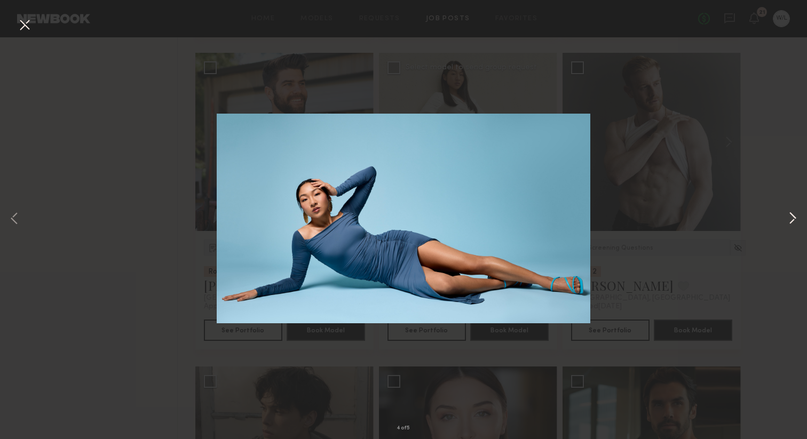
click at [788, 219] on button at bounding box center [792, 219] width 13 height 351
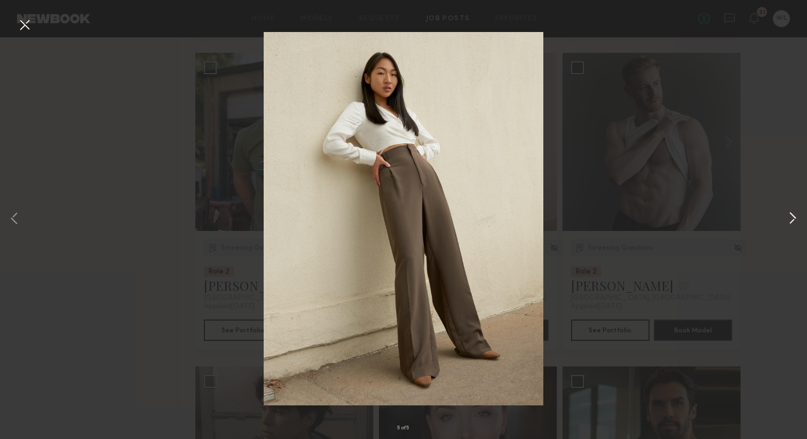
click at [788, 219] on button at bounding box center [792, 219] width 13 height 351
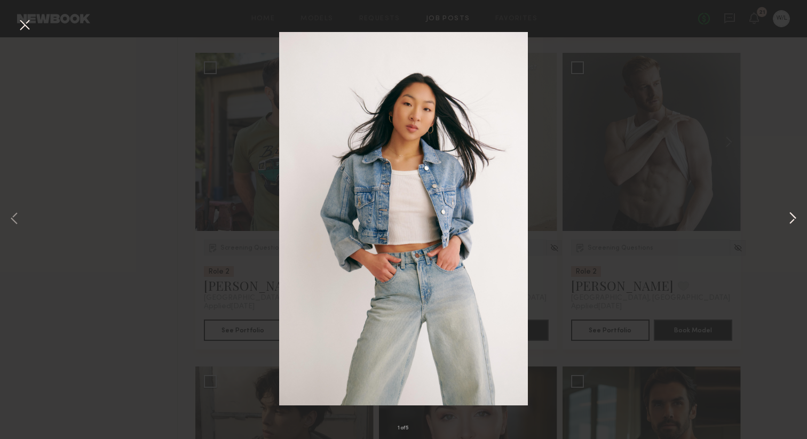
click at [788, 219] on button at bounding box center [792, 219] width 13 height 351
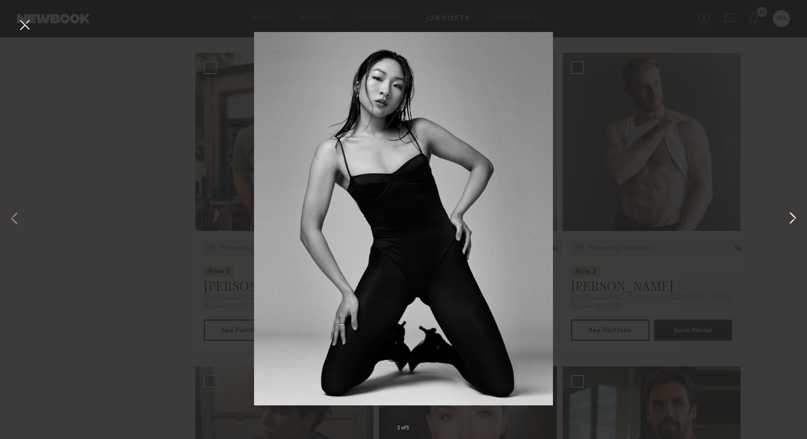
click at [788, 219] on button at bounding box center [792, 219] width 13 height 351
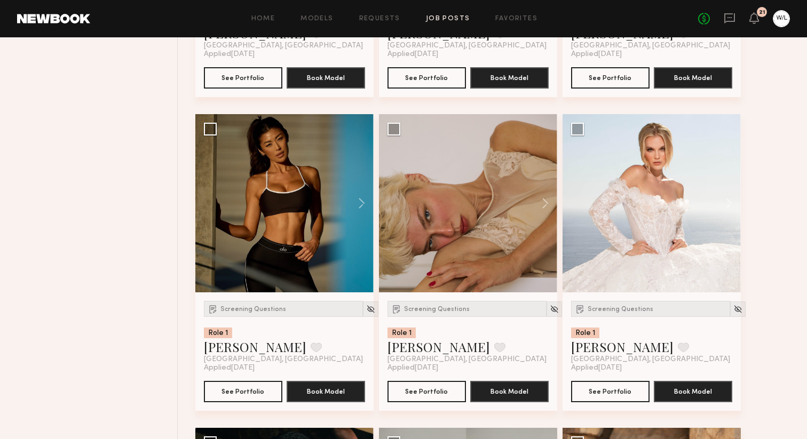
scroll to position [2600, 0]
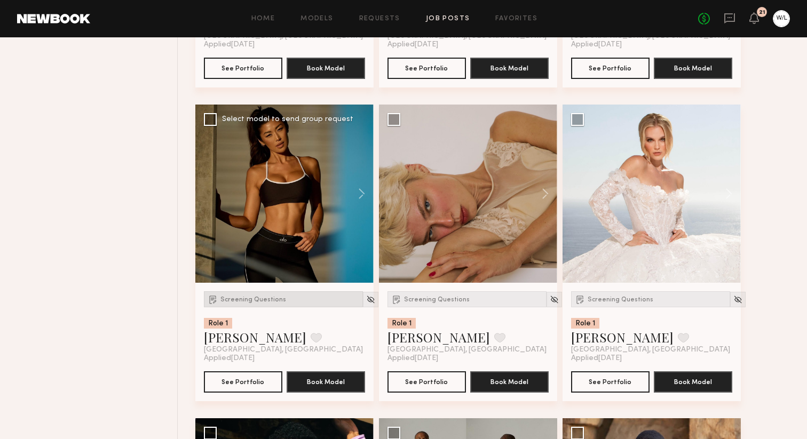
click at [256, 303] on span "Screening Questions" at bounding box center [253, 300] width 66 height 6
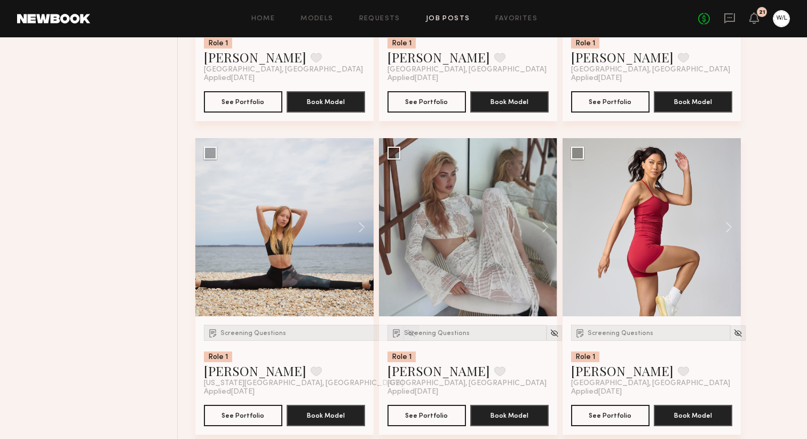
scroll to position [4452, 0]
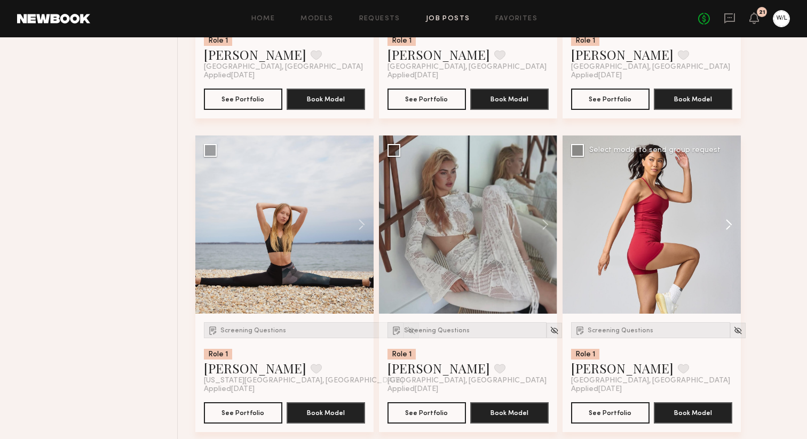
click at [720, 234] on button at bounding box center [724, 225] width 34 height 178
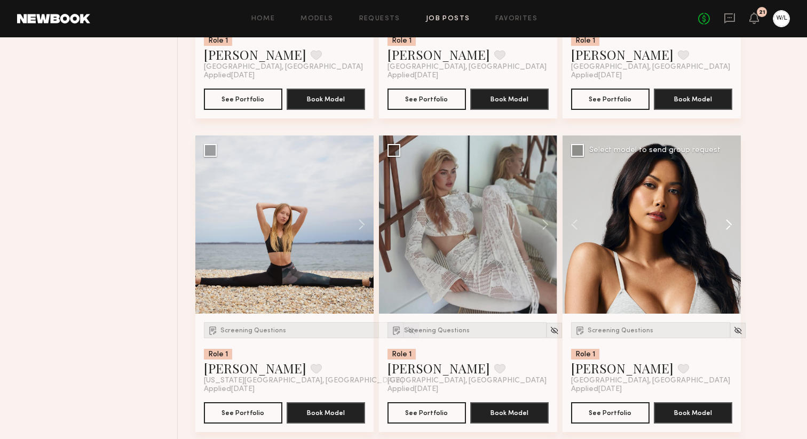
click at [722, 240] on button at bounding box center [724, 225] width 34 height 178
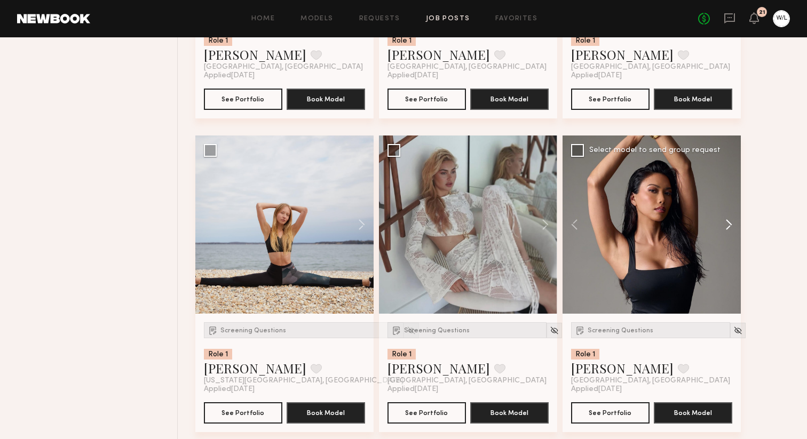
click at [722, 240] on button at bounding box center [724, 225] width 34 height 178
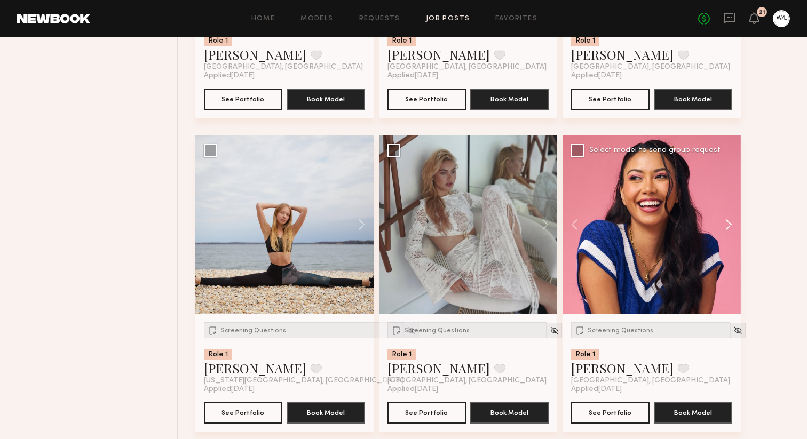
click at [722, 240] on button at bounding box center [724, 225] width 34 height 178
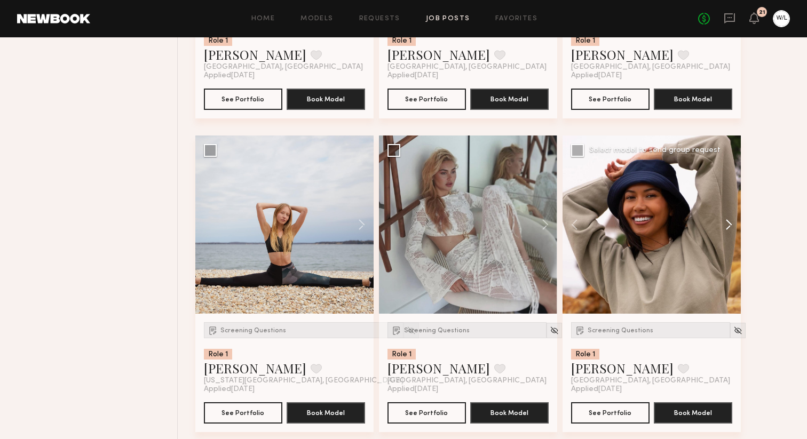
click at [722, 240] on button at bounding box center [724, 225] width 34 height 178
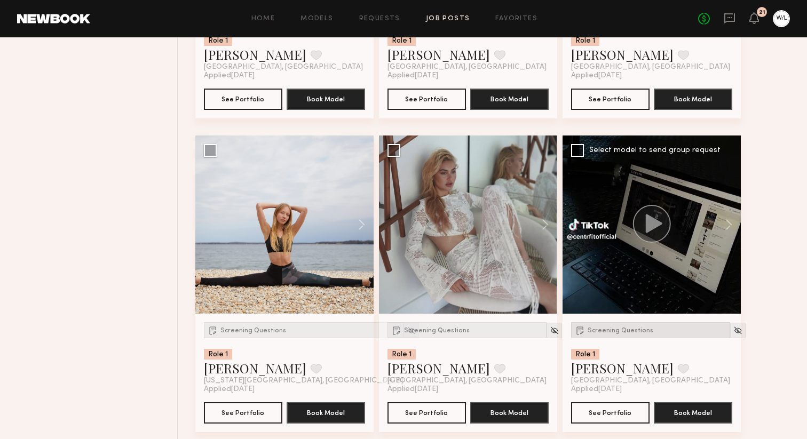
click at [605, 334] on span "Screening Questions" at bounding box center [621, 331] width 66 height 6
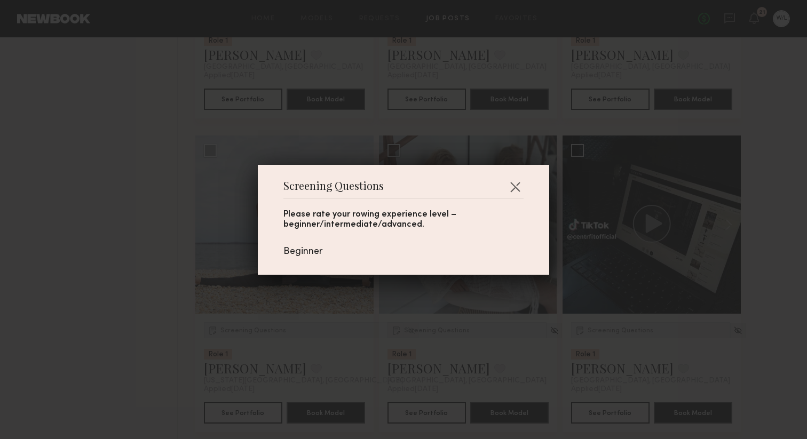
click at [645, 368] on div "Screening Questions Please rate your rowing experience level – beginner/interme…" at bounding box center [403, 219] width 807 height 439
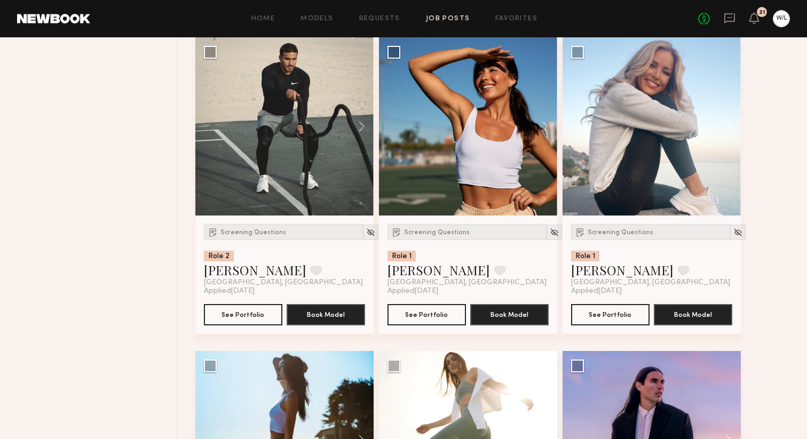
scroll to position [5188, 0]
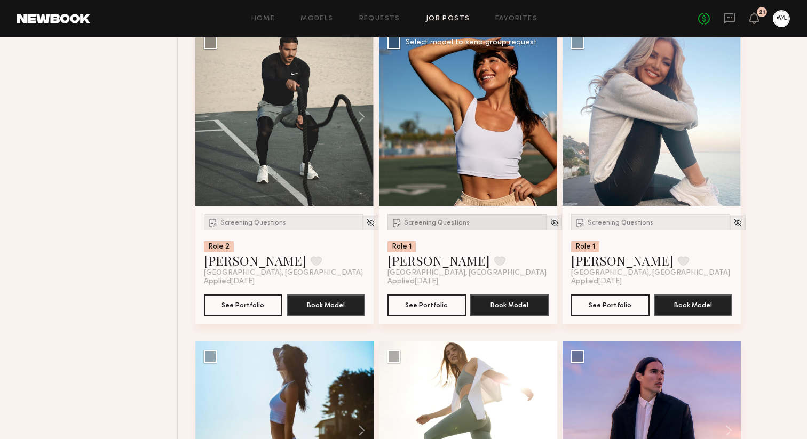
click at [430, 226] on span "Screening Questions" at bounding box center [437, 223] width 66 height 6
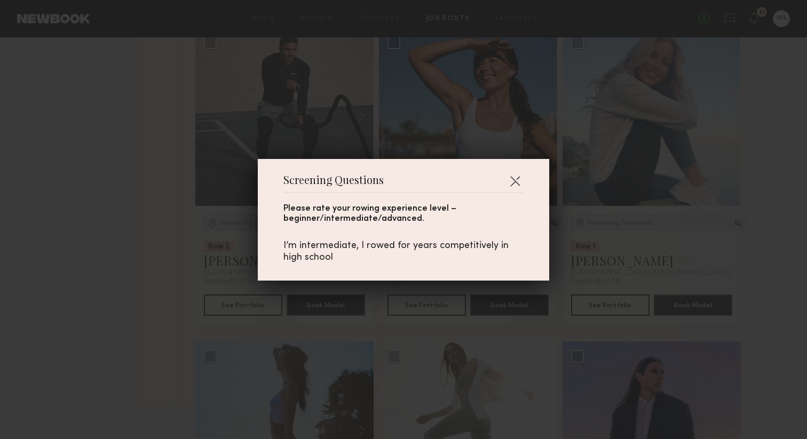
click at [490, 287] on div "Screening Questions Please rate your rowing experience level – beginner/interme…" at bounding box center [403, 219] width 807 height 439
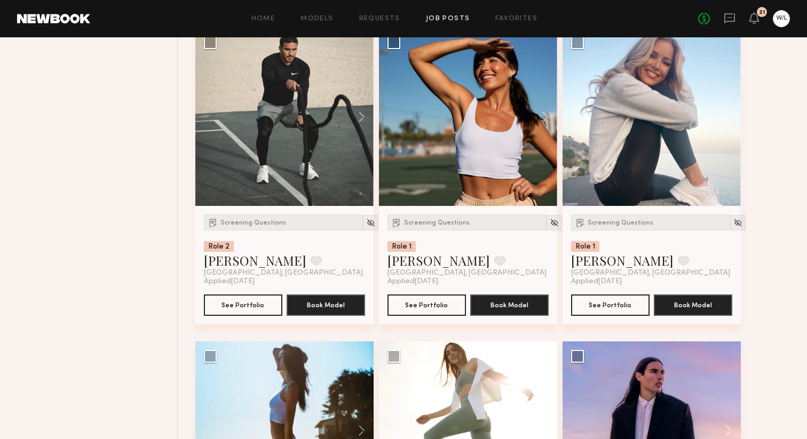
scroll to position [5152, 0]
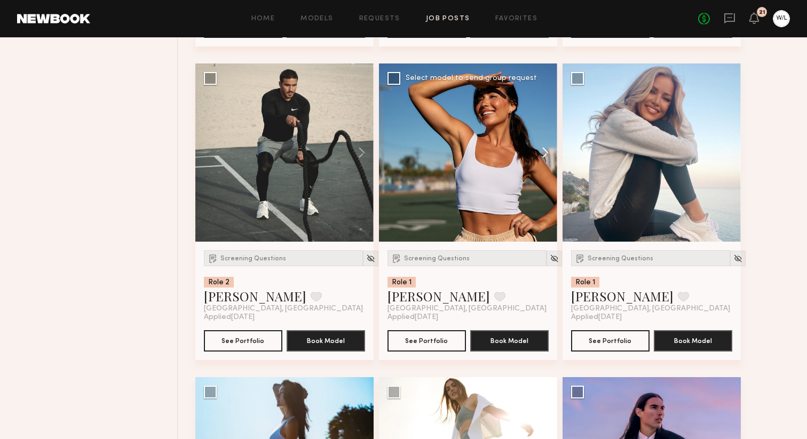
click at [542, 176] on button at bounding box center [540, 153] width 34 height 178
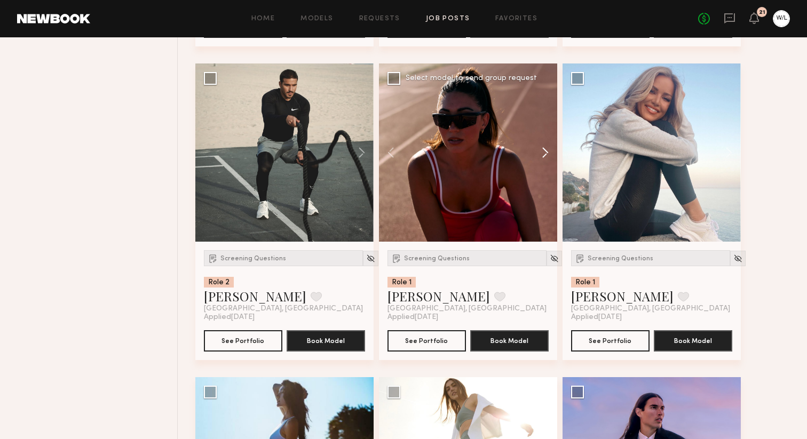
click at [542, 176] on button at bounding box center [540, 153] width 34 height 178
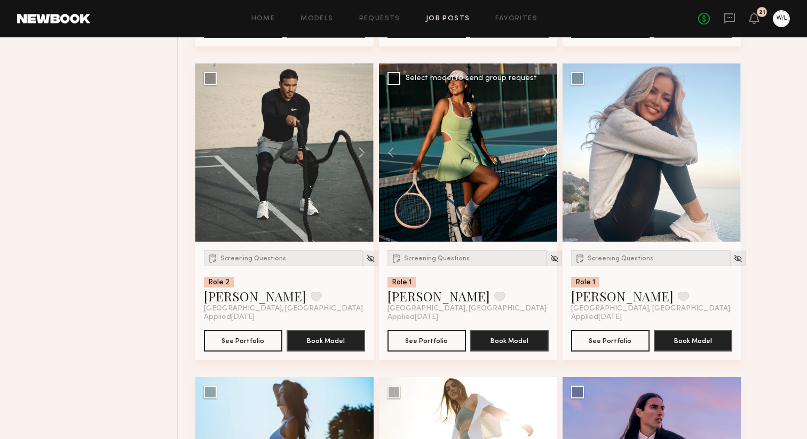
click at [542, 176] on button at bounding box center [540, 153] width 34 height 178
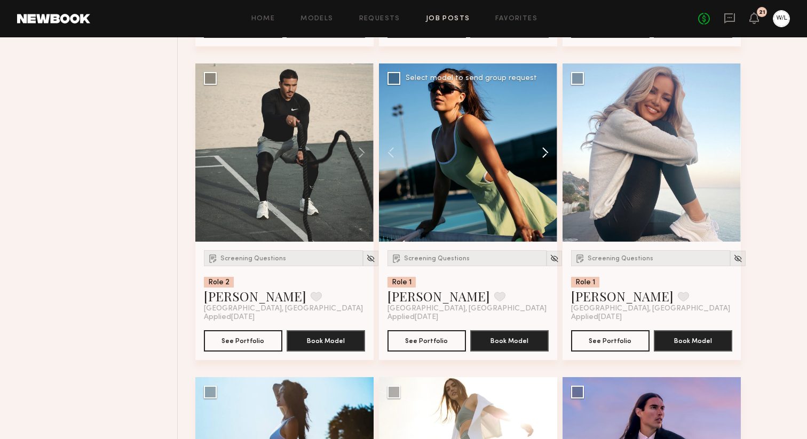
click at [542, 176] on button at bounding box center [540, 153] width 34 height 178
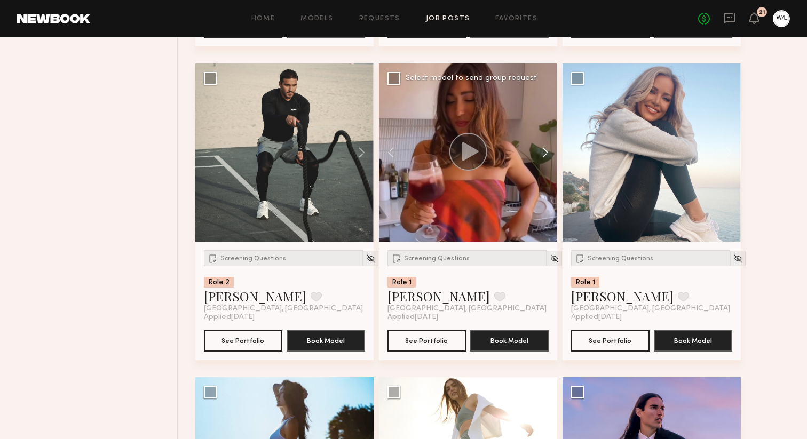
click at [542, 176] on button at bounding box center [540, 153] width 34 height 178
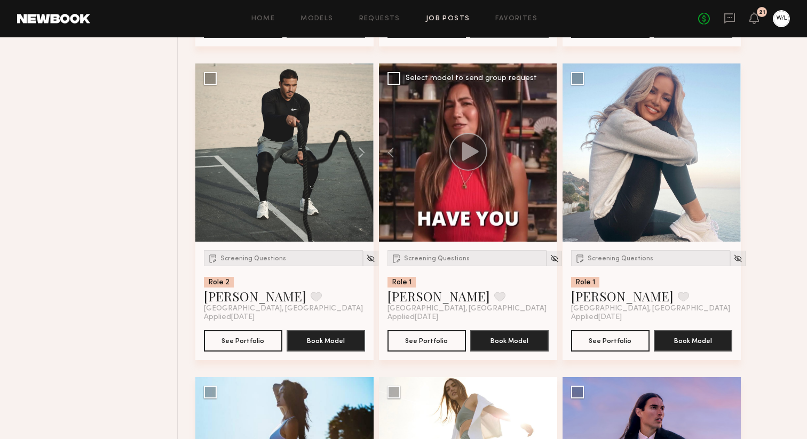
click at [542, 176] on div at bounding box center [468, 153] width 178 height 178
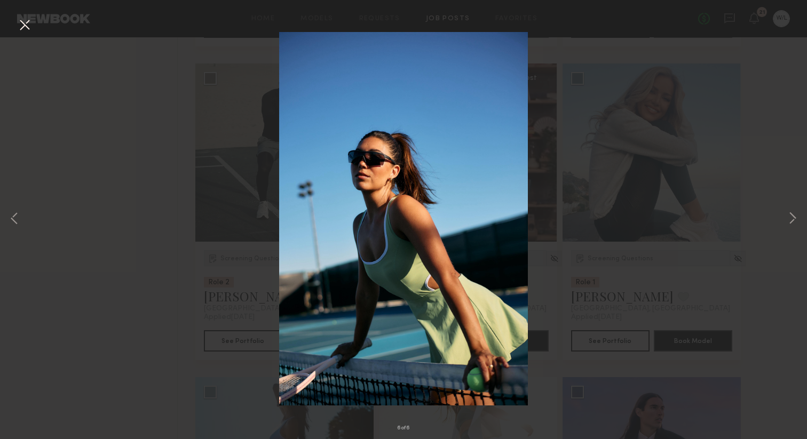
click at [784, 210] on div "6 of 6" at bounding box center [403, 219] width 807 height 439
click at [784, 217] on div "6 of 6" at bounding box center [403, 219] width 807 height 439
click at [796, 224] on button at bounding box center [792, 219] width 13 height 351
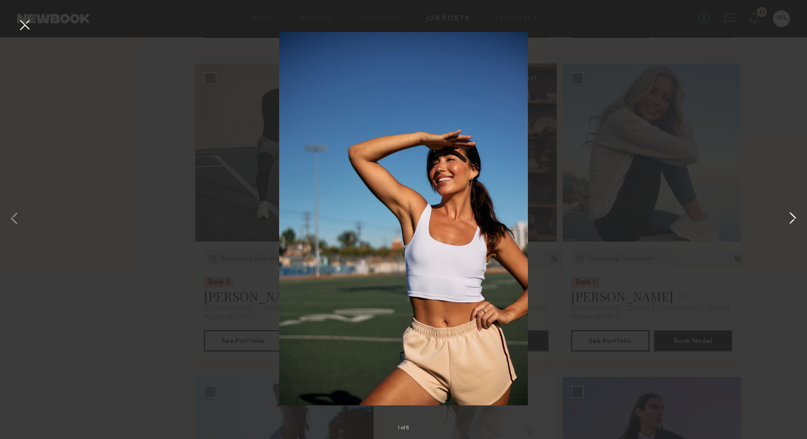
click at [795, 223] on button at bounding box center [792, 219] width 13 height 351
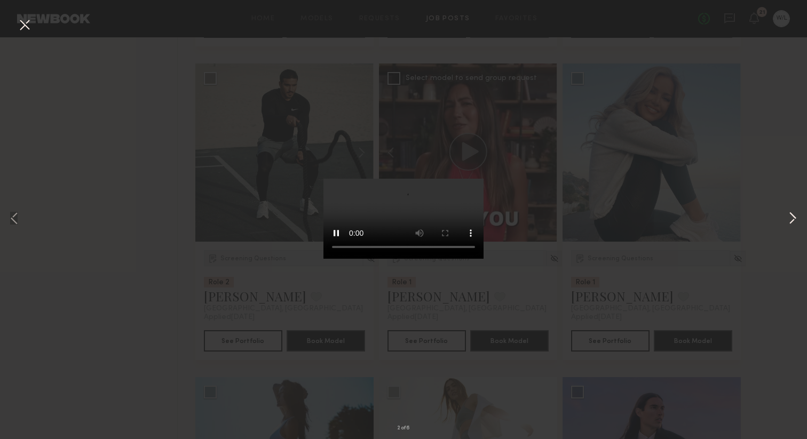
click at [794, 223] on button at bounding box center [792, 219] width 13 height 351
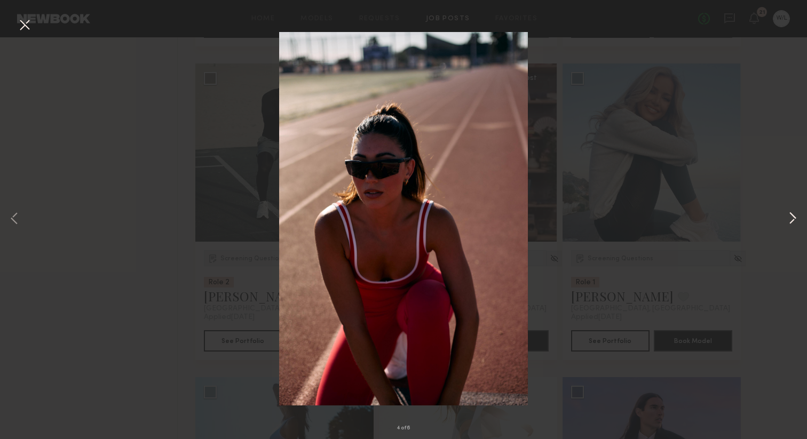
click at [794, 223] on button at bounding box center [792, 219] width 13 height 351
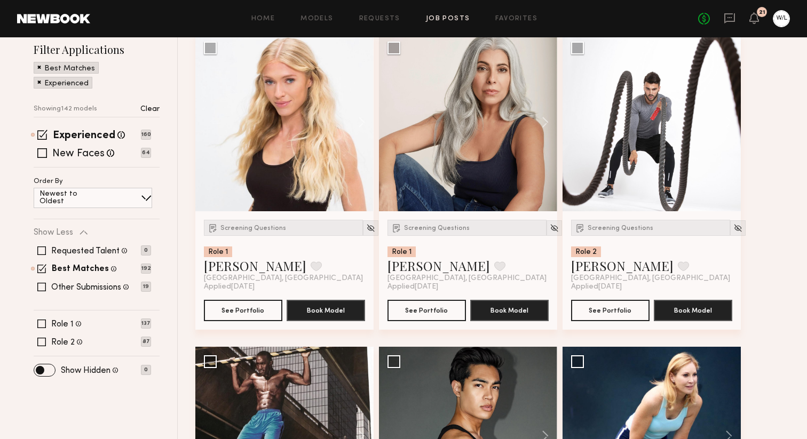
scroll to position [164, 0]
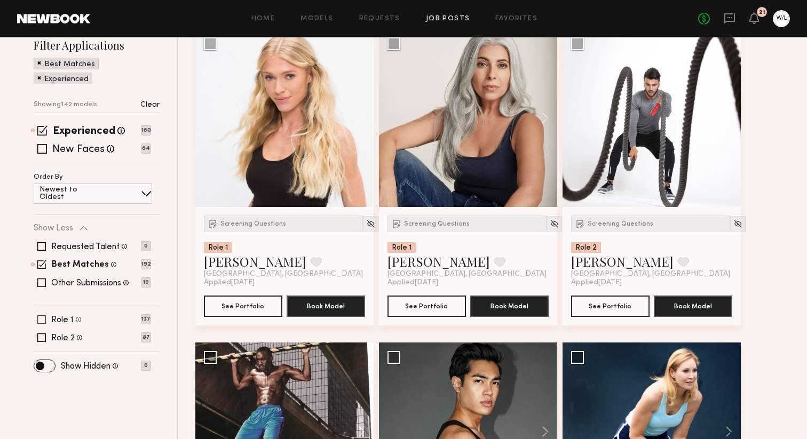
click at [38, 319] on span at bounding box center [41, 319] width 9 height 9
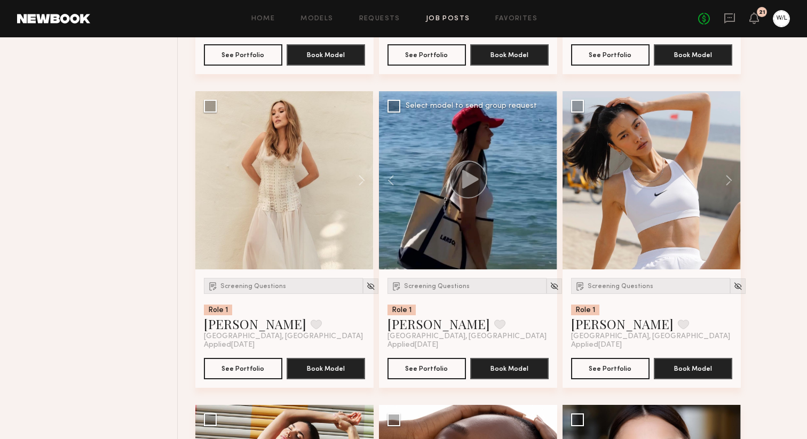
scroll to position [743, 0]
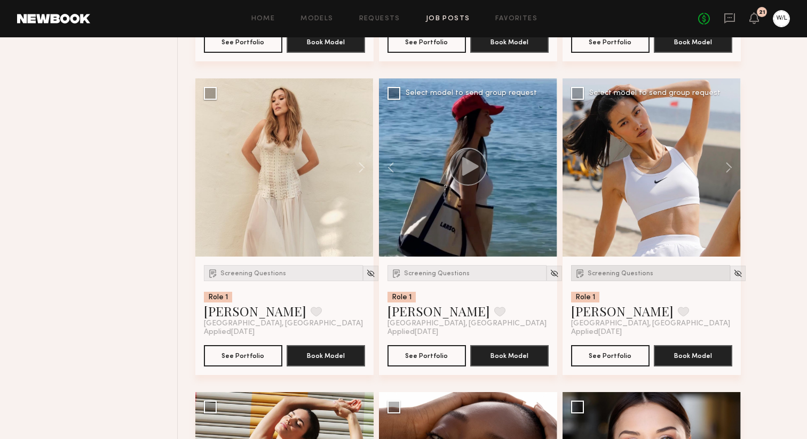
click at [633, 276] on span "Screening Questions" at bounding box center [621, 274] width 66 height 6
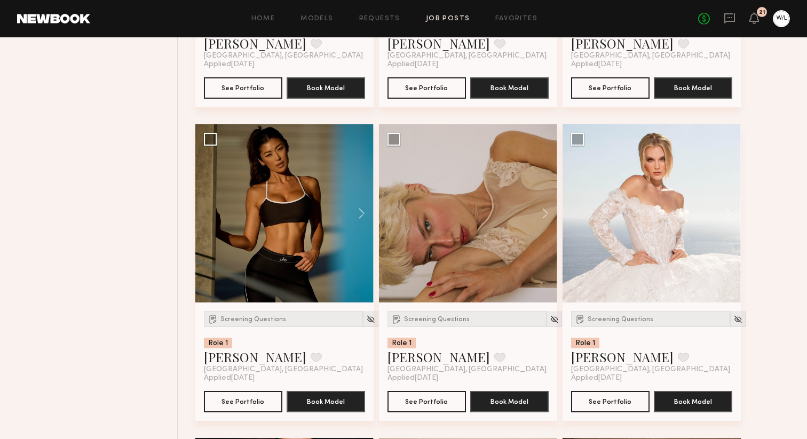
scroll to position [1336, 0]
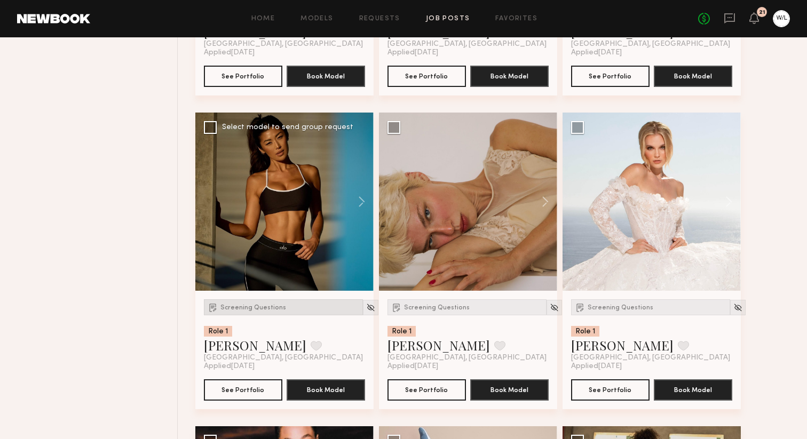
click at [240, 311] on span "Screening Questions" at bounding box center [253, 308] width 66 height 6
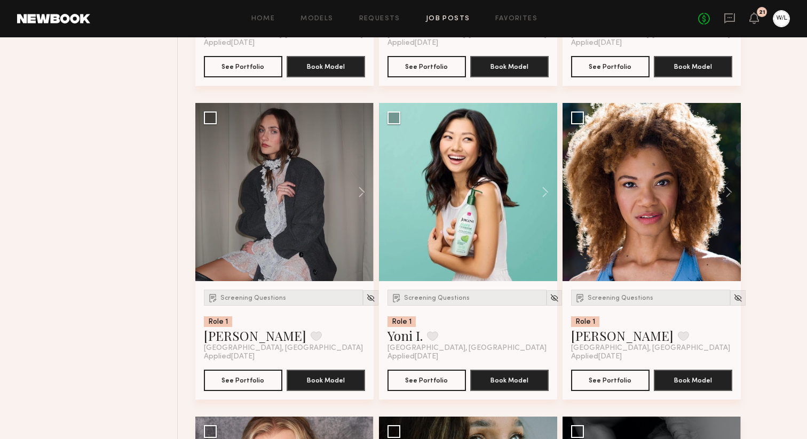
scroll to position [3858, 0]
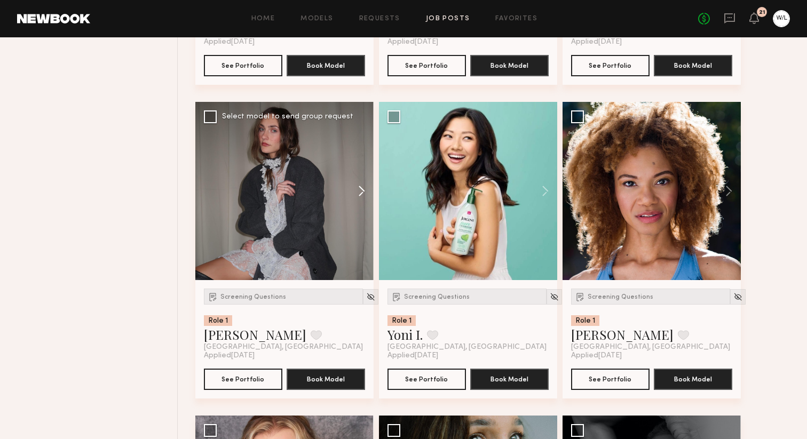
click at [359, 203] on button at bounding box center [357, 191] width 34 height 178
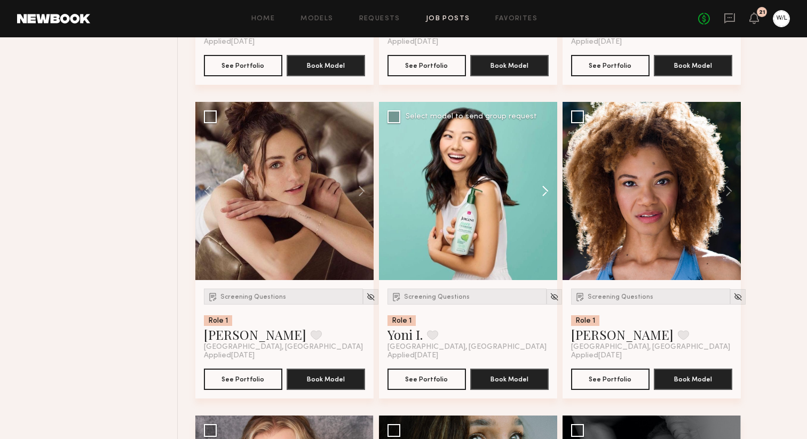
click at [546, 206] on button at bounding box center [540, 191] width 34 height 178
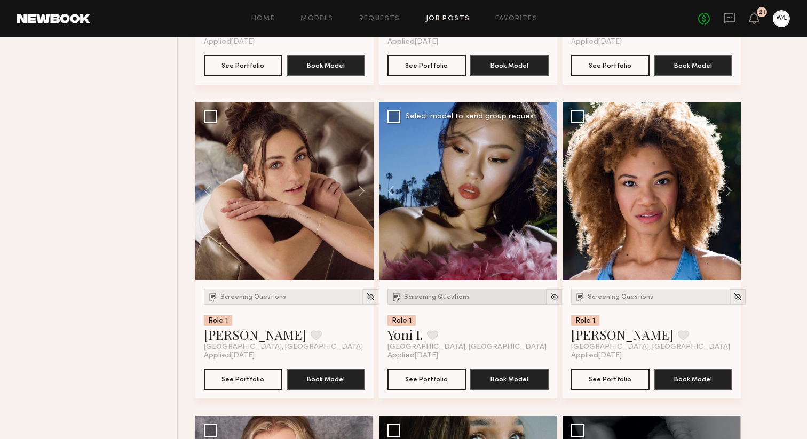
click at [443, 305] on div "Screening Questions" at bounding box center [467, 297] width 159 height 16
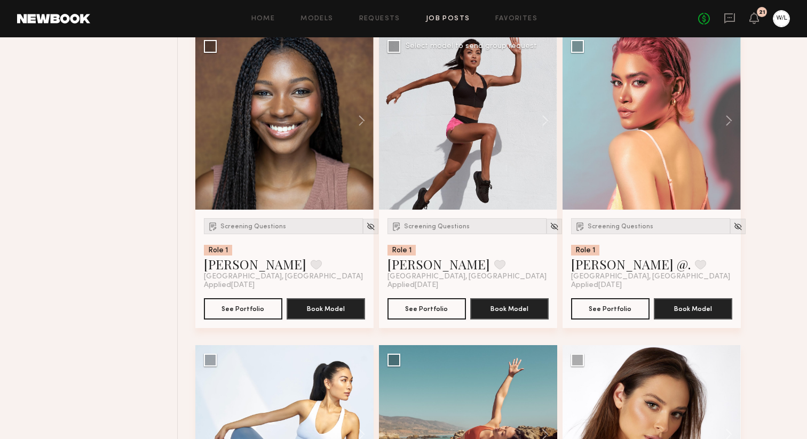
scroll to position [4877, 0]
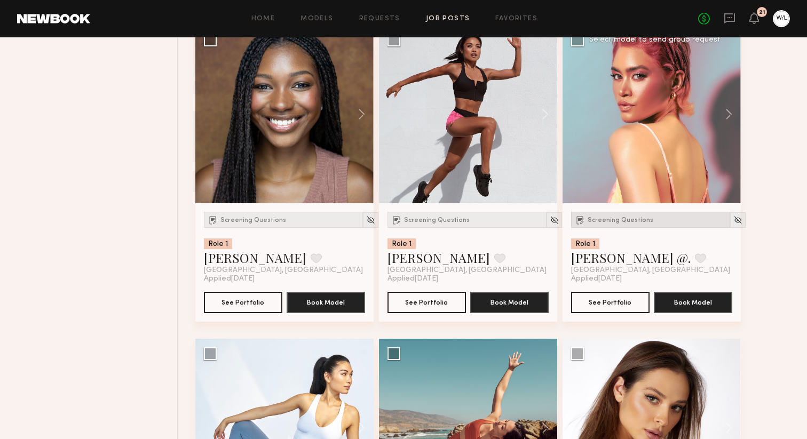
click at [610, 224] on span "Screening Questions" at bounding box center [621, 220] width 66 height 6
click at [736, 137] on button at bounding box center [724, 114] width 34 height 178
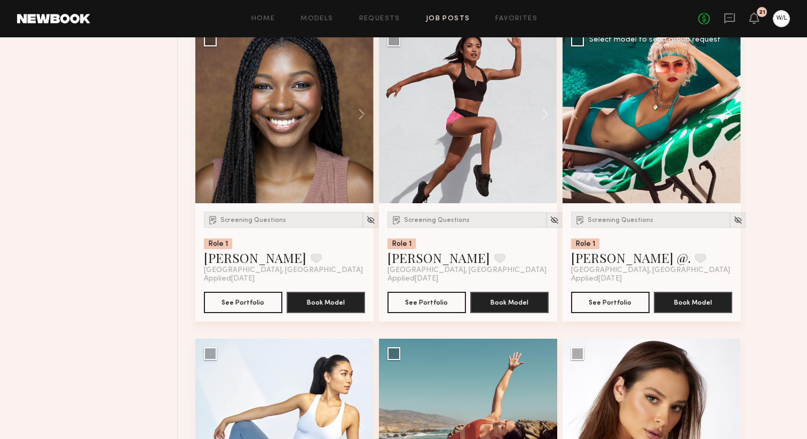
click at [736, 137] on button at bounding box center [724, 114] width 34 height 178
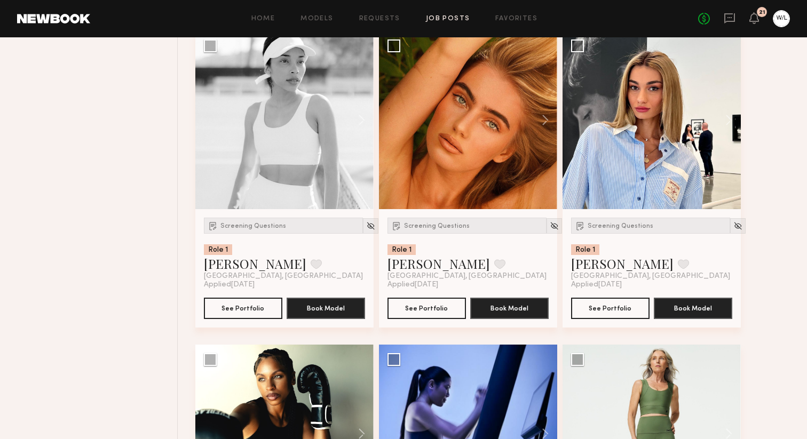
scroll to position [6118, 0]
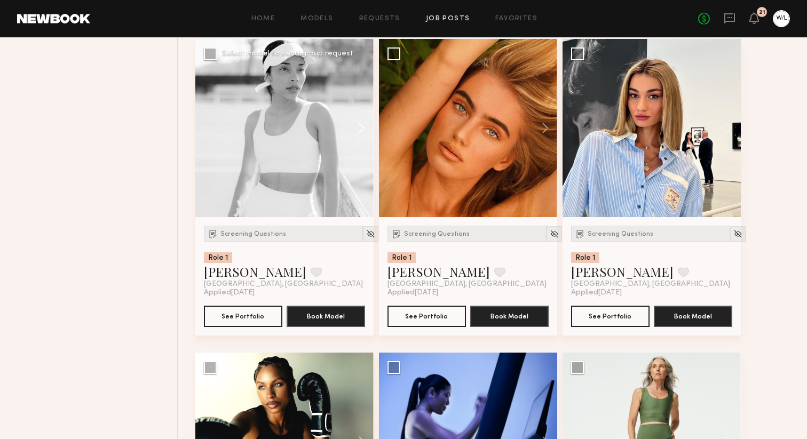
click at [364, 148] on button at bounding box center [357, 128] width 34 height 178
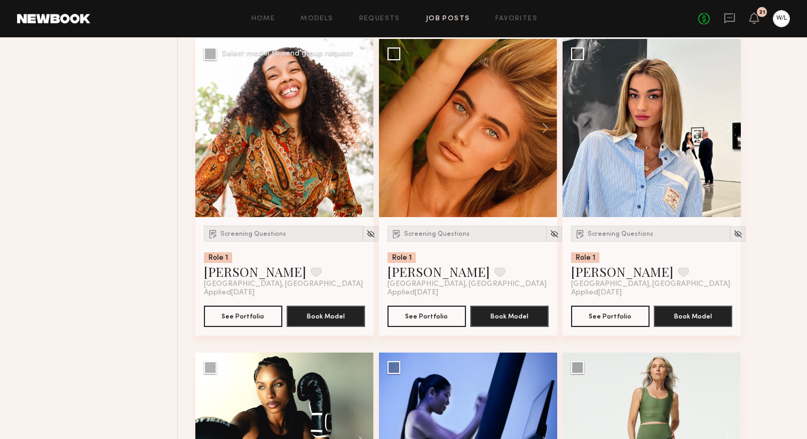
click at [364, 148] on button at bounding box center [357, 128] width 34 height 178
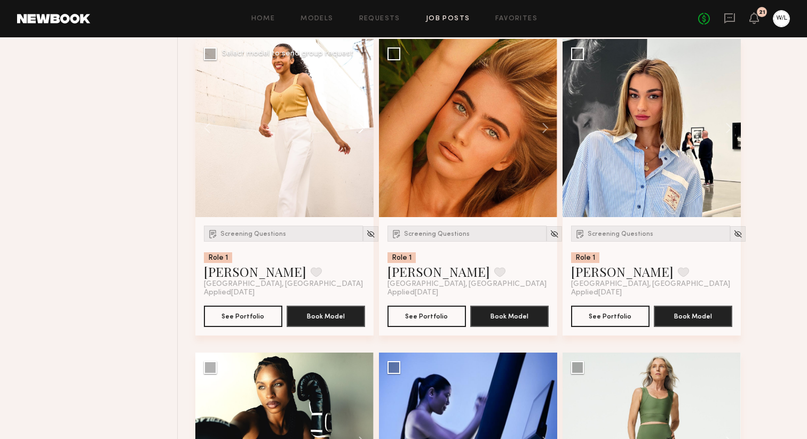
click at [364, 148] on button at bounding box center [357, 128] width 34 height 178
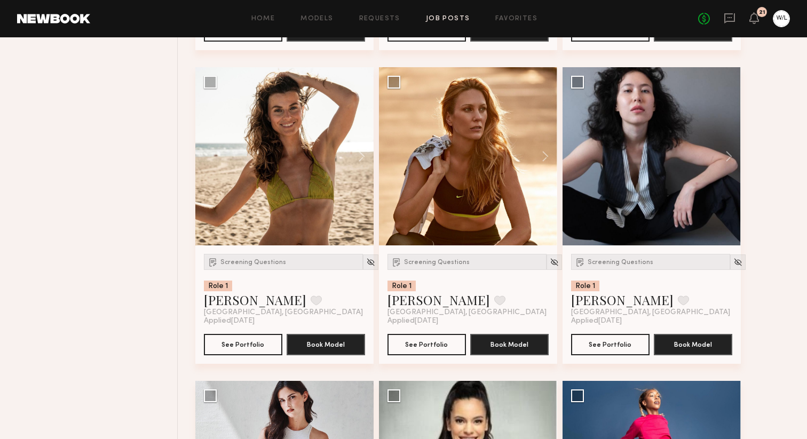
scroll to position [6717, 0]
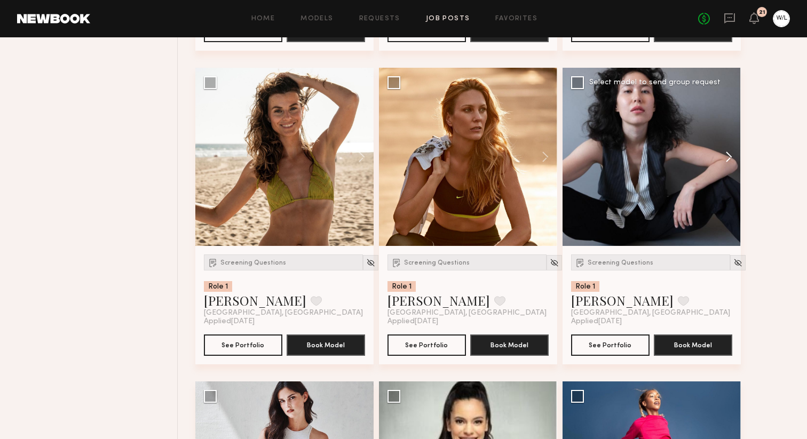
click at [725, 188] on button at bounding box center [724, 157] width 34 height 178
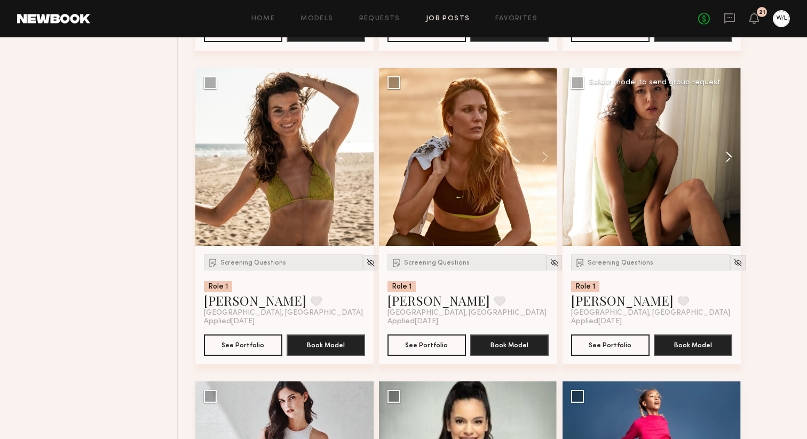
click at [725, 188] on button at bounding box center [724, 157] width 34 height 178
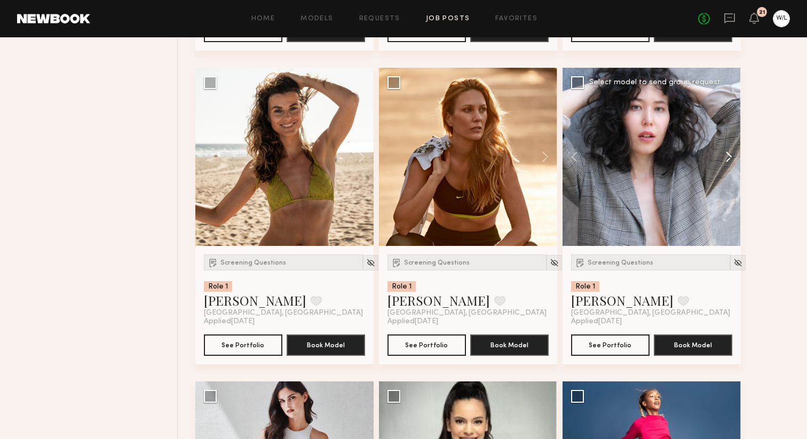
click at [725, 188] on button at bounding box center [724, 157] width 34 height 178
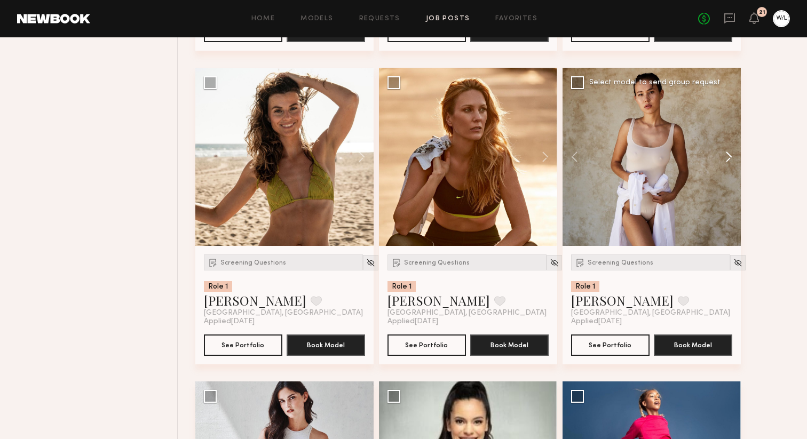
click at [725, 188] on button at bounding box center [724, 157] width 34 height 178
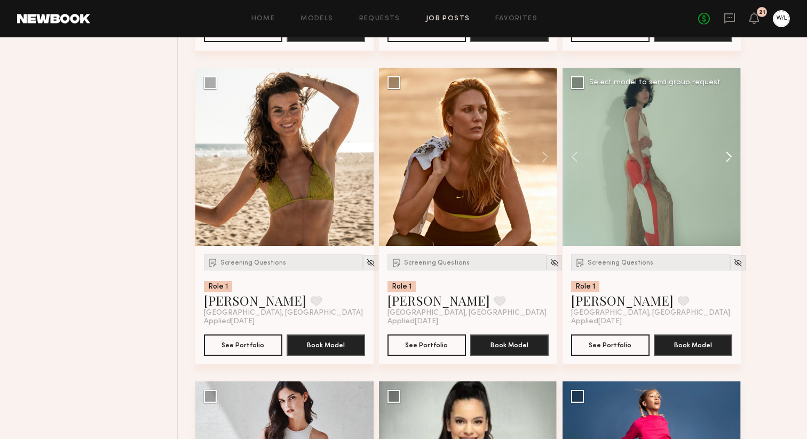
click at [725, 188] on button at bounding box center [724, 157] width 34 height 178
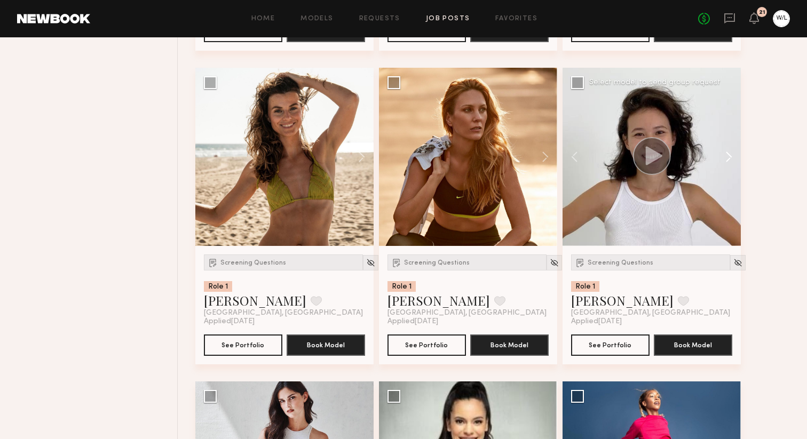
click at [725, 188] on button at bounding box center [724, 157] width 34 height 178
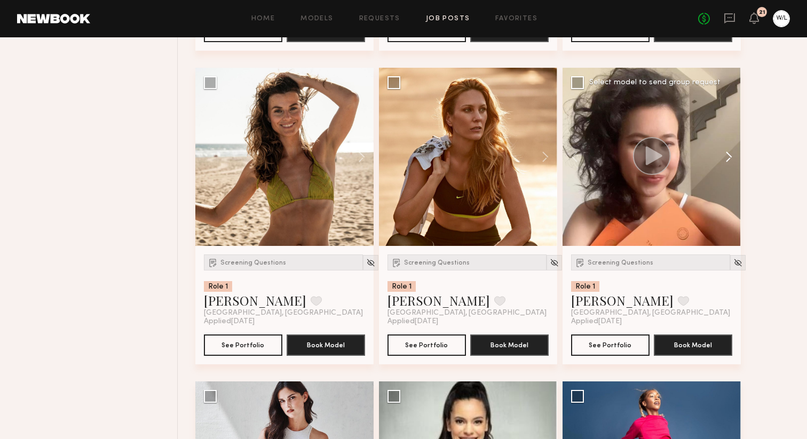
click at [725, 188] on button at bounding box center [724, 157] width 34 height 178
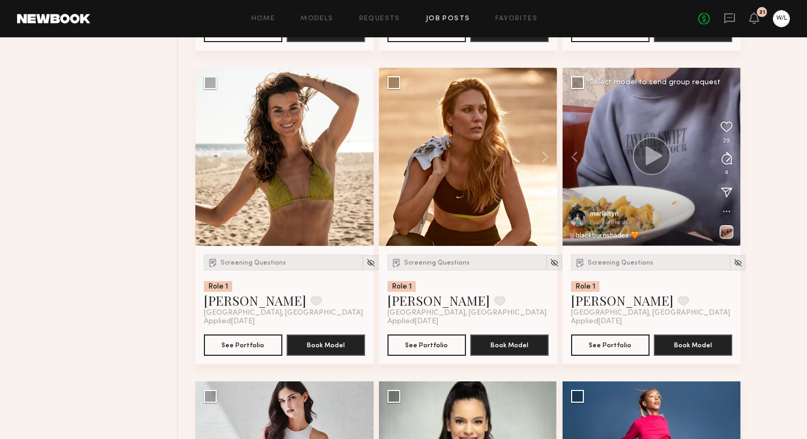
click at [725, 188] on button at bounding box center [724, 157] width 34 height 178
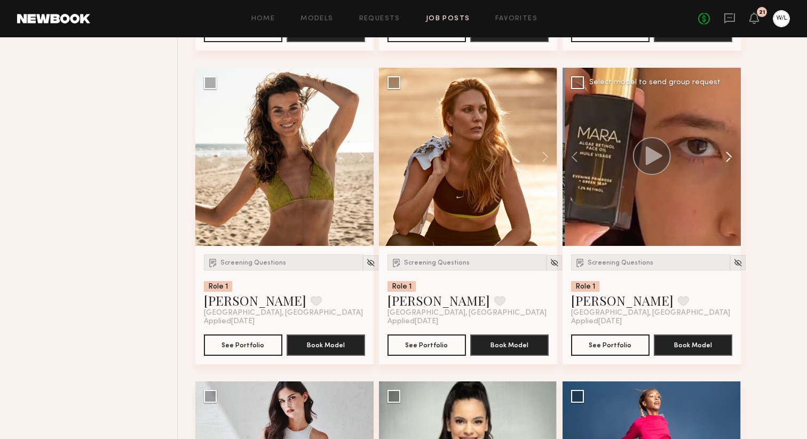
click at [725, 188] on button at bounding box center [724, 157] width 34 height 178
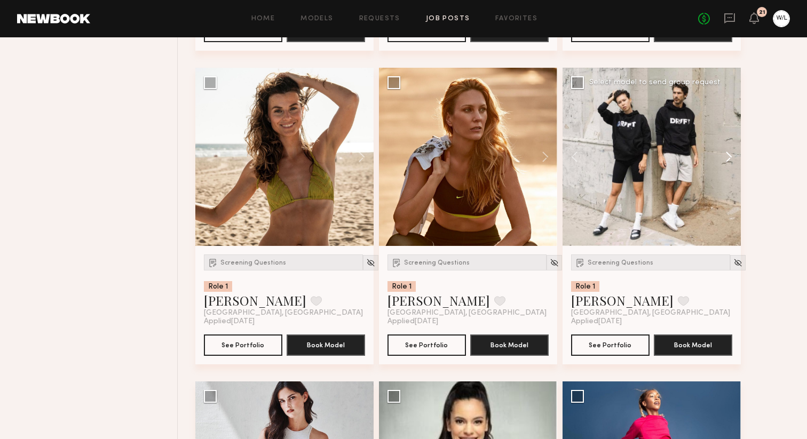
click at [725, 188] on button at bounding box center [724, 157] width 34 height 178
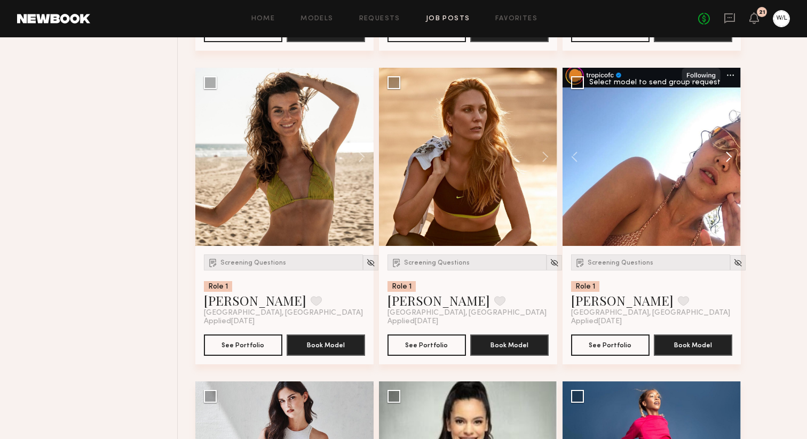
click at [725, 188] on button at bounding box center [724, 157] width 34 height 178
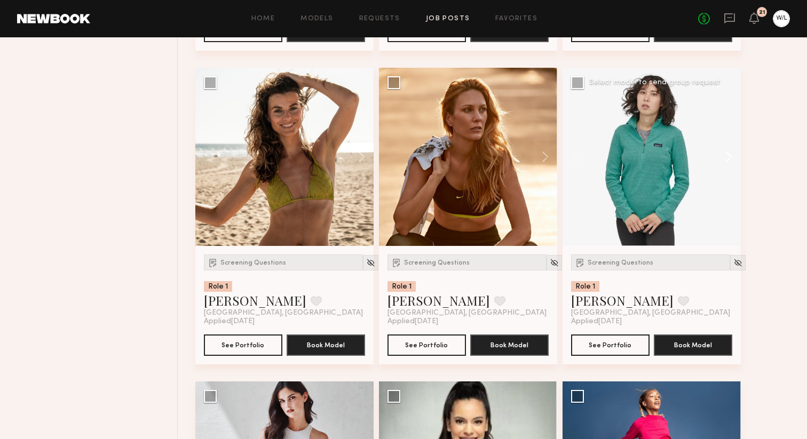
click at [725, 188] on button at bounding box center [724, 157] width 34 height 178
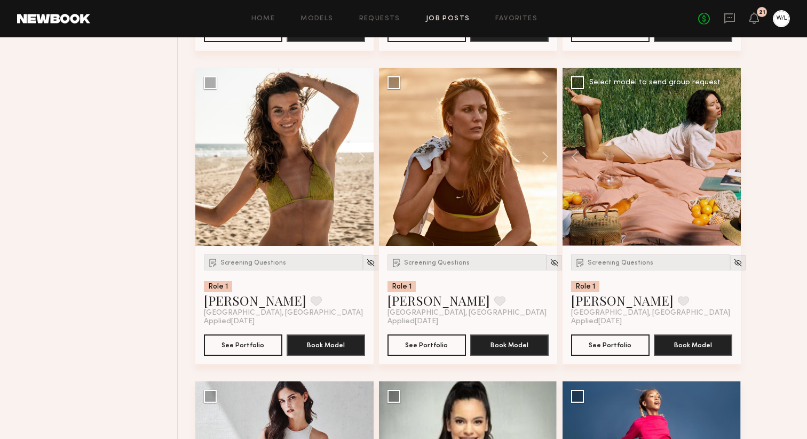
click at [725, 188] on div at bounding box center [652, 157] width 178 height 178
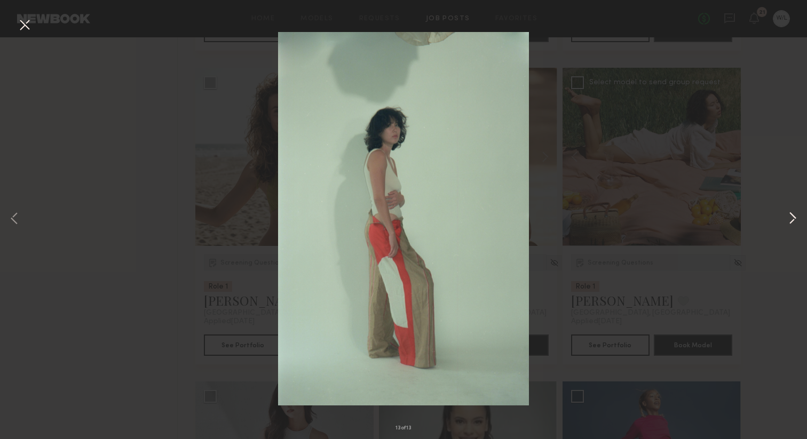
click at [786, 217] on button at bounding box center [792, 219] width 13 height 351
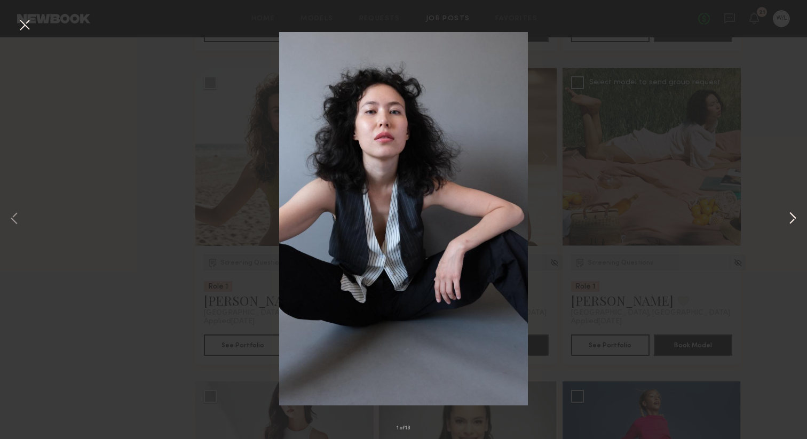
click at [786, 217] on button at bounding box center [792, 219] width 13 height 351
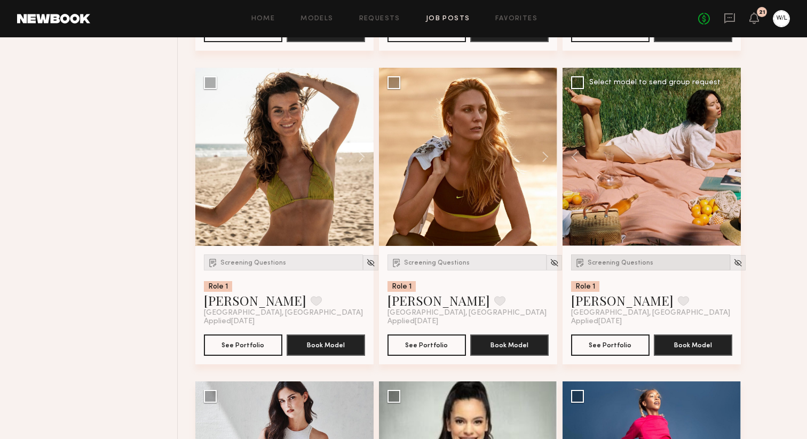
click at [625, 266] on span "Screening Questions" at bounding box center [621, 263] width 66 height 6
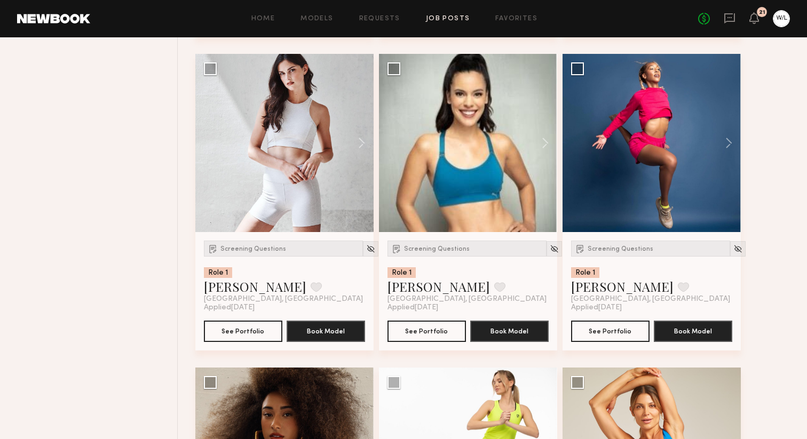
scroll to position [7040, 0]
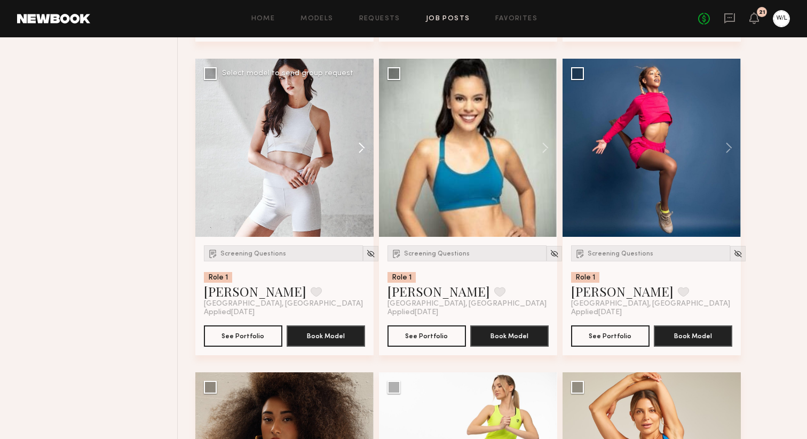
click at [350, 167] on button at bounding box center [357, 148] width 34 height 178
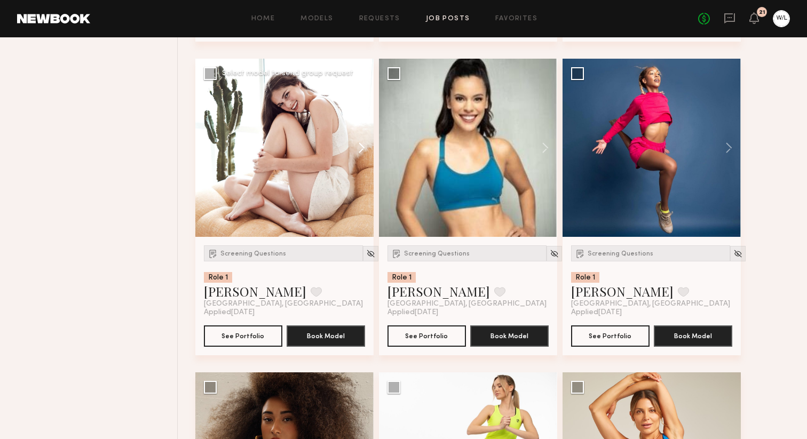
click at [356, 170] on button at bounding box center [357, 148] width 34 height 178
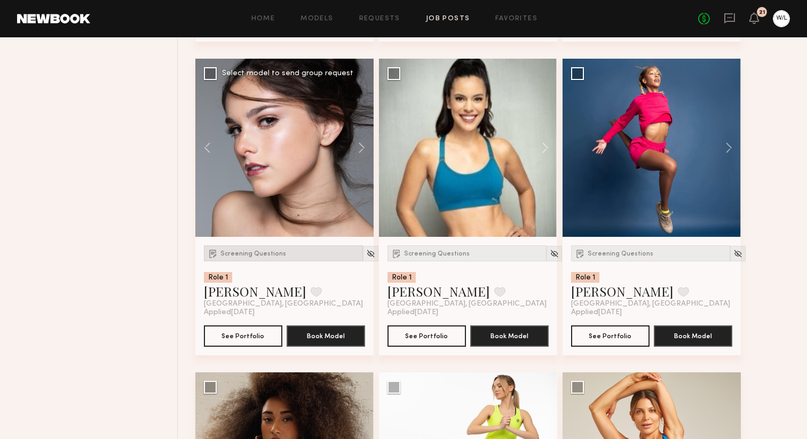
click at [271, 257] on span "Screening Questions" at bounding box center [253, 254] width 66 height 6
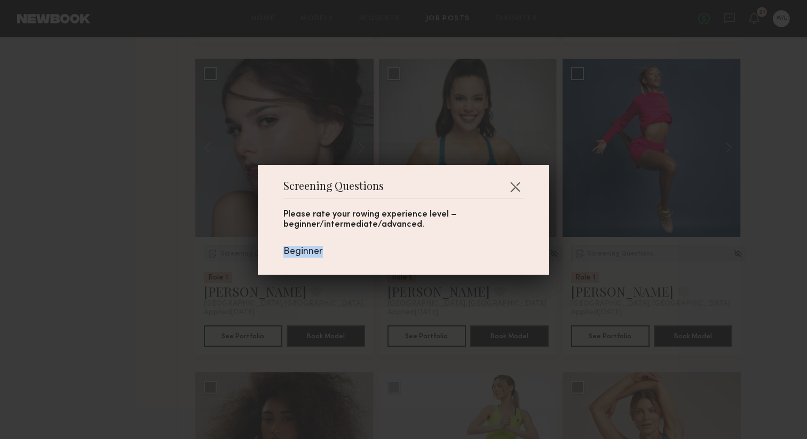
click at [168, 257] on div "Screening Questions Please rate your rowing experience level – beginner/interme…" at bounding box center [403, 219] width 807 height 439
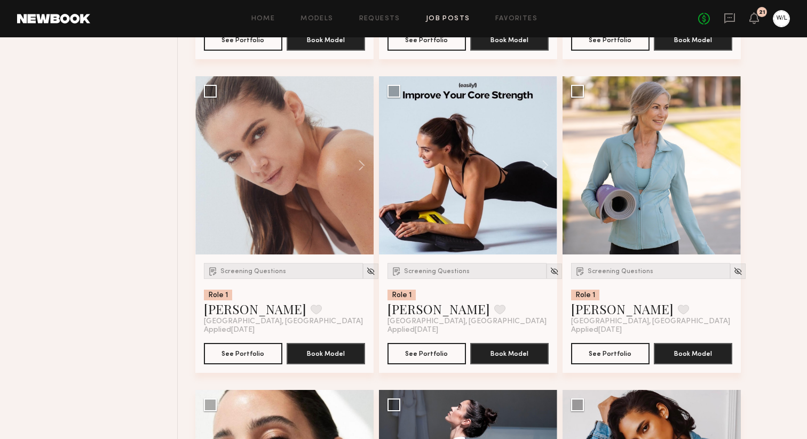
scroll to position [7971, 0]
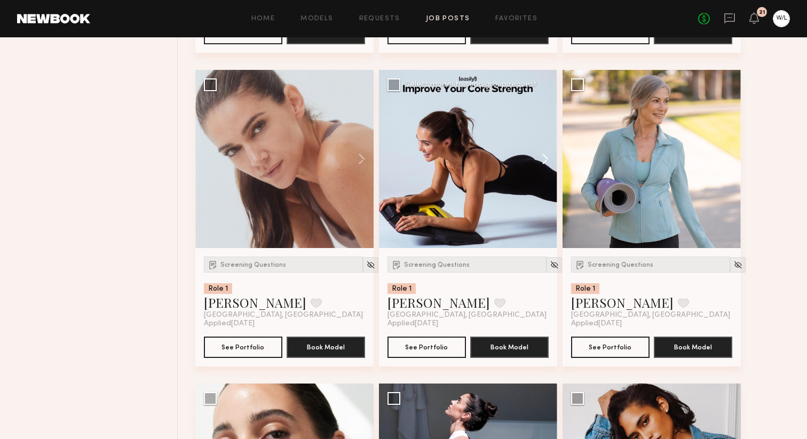
click at [547, 191] on button at bounding box center [540, 159] width 34 height 178
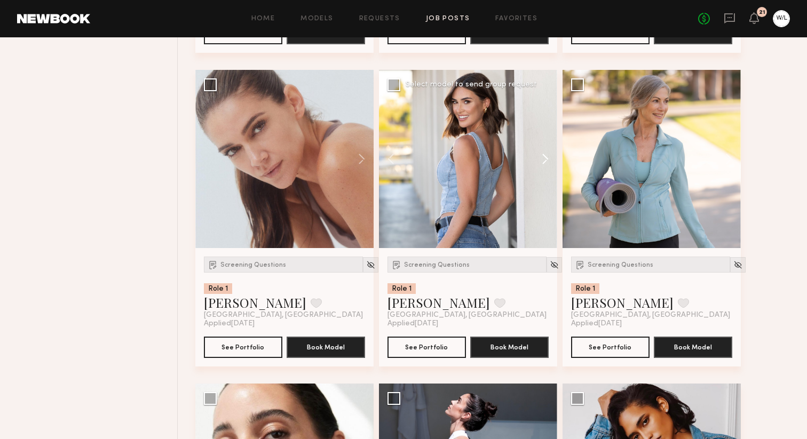
click at [546, 191] on button at bounding box center [540, 159] width 34 height 178
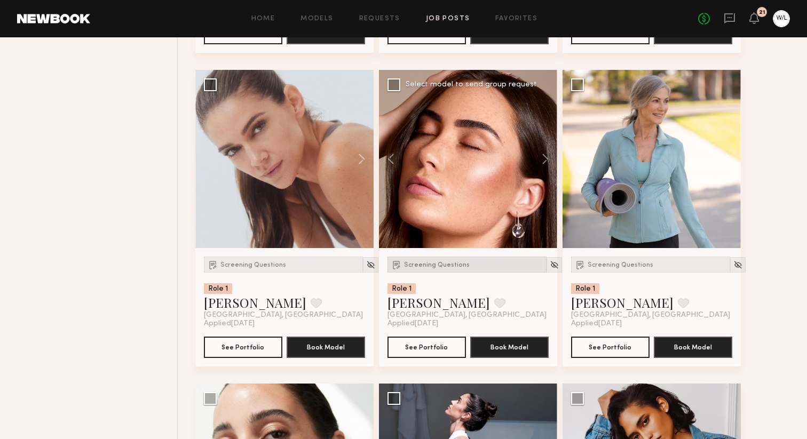
click at [427, 269] on span "Screening Questions" at bounding box center [437, 265] width 66 height 6
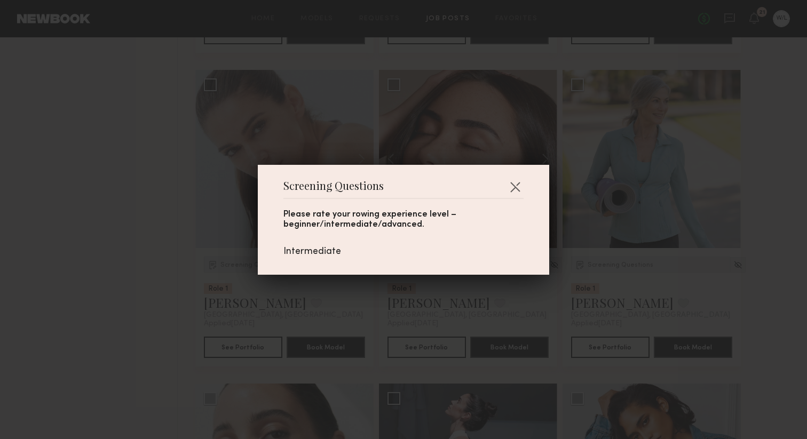
click at [467, 322] on div "Screening Questions Please rate your rowing experience level – beginner/interme…" at bounding box center [403, 219] width 807 height 439
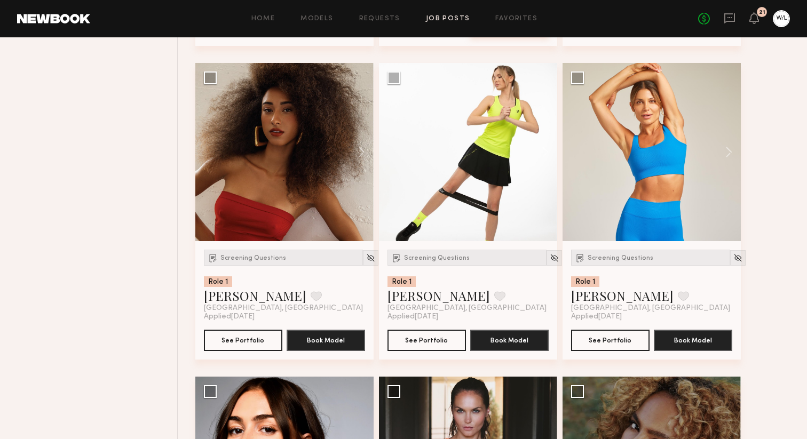
scroll to position [7295, 0]
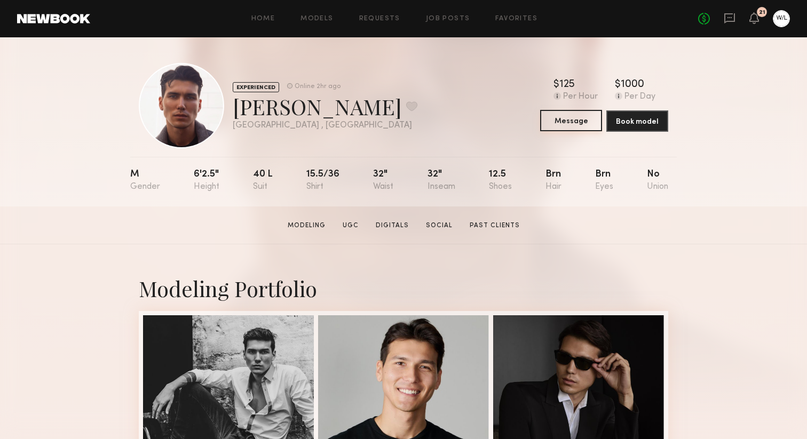
click at [579, 117] on button "Message" at bounding box center [571, 120] width 62 height 21
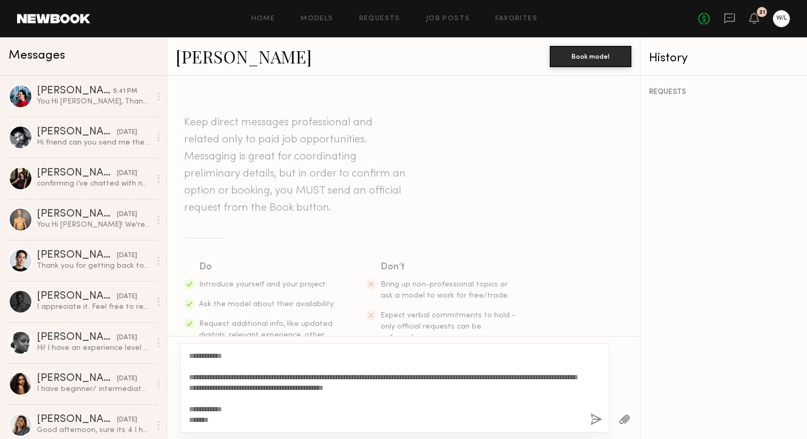
click at [215, 354] on textarea "**********" at bounding box center [385, 388] width 393 height 75
type textarea "**********"
click at [593, 419] on button "button" at bounding box center [596, 420] width 12 height 13
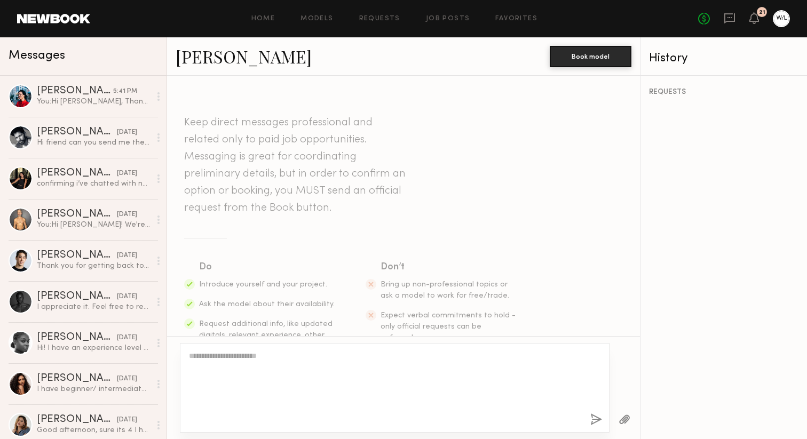
scroll to position [228, 0]
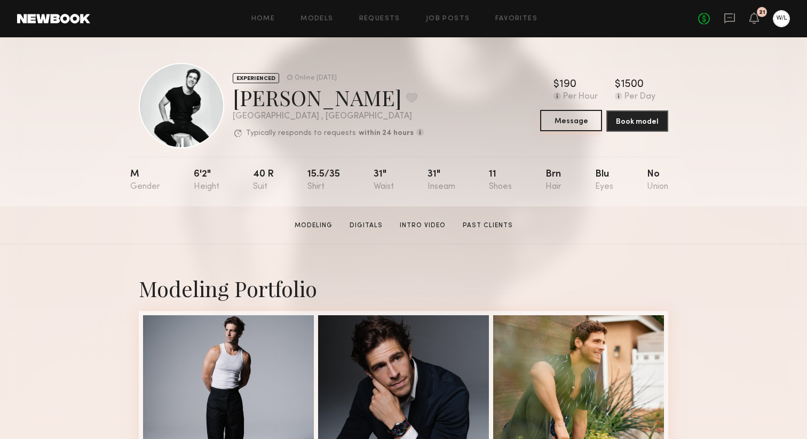
click at [583, 119] on button "Message" at bounding box center [571, 120] width 62 height 21
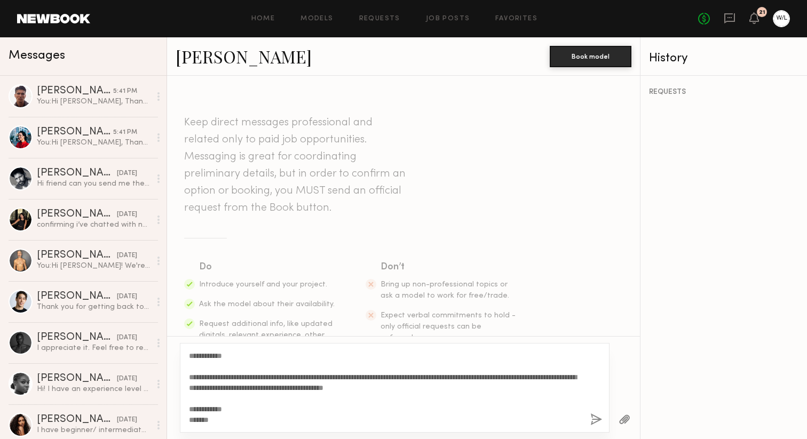
click at [209, 353] on textarea "**********" at bounding box center [385, 388] width 393 height 75
type textarea "**********"
click at [597, 419] on button "button" at bounding box center [596, 420] width 12 height 13
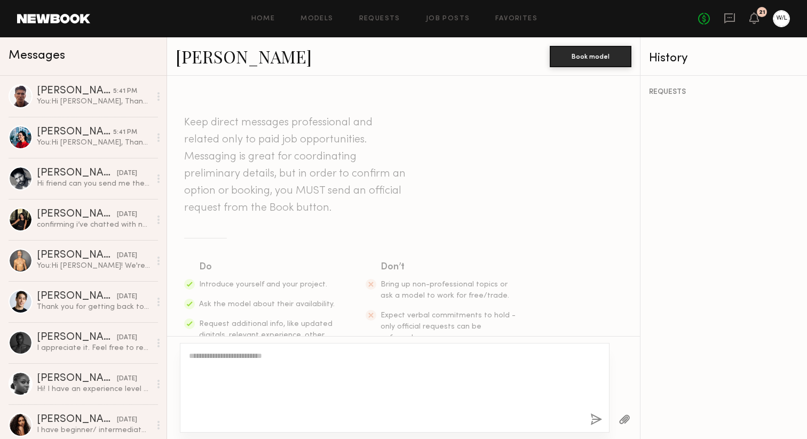
scroll to position [228, 0]
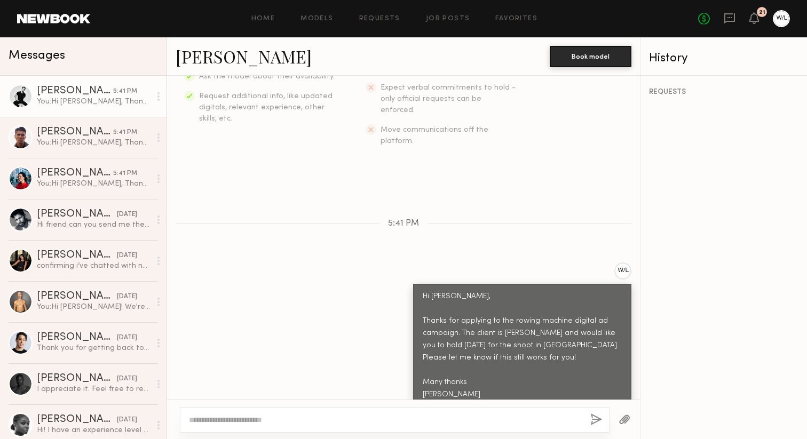
click at [114, 103] on div "You: Hi Charlie, Thanks for applying to the rowing machine digital ad campaign.…" at bounding box center [94, 102] width 114 height 10
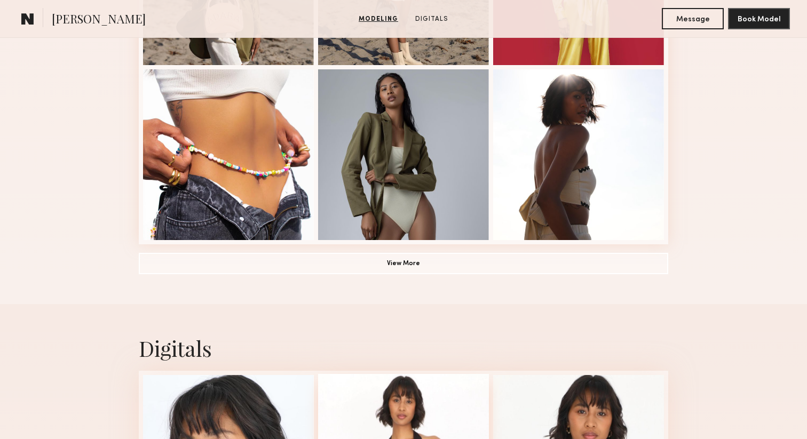
scroll to position [772, 0]
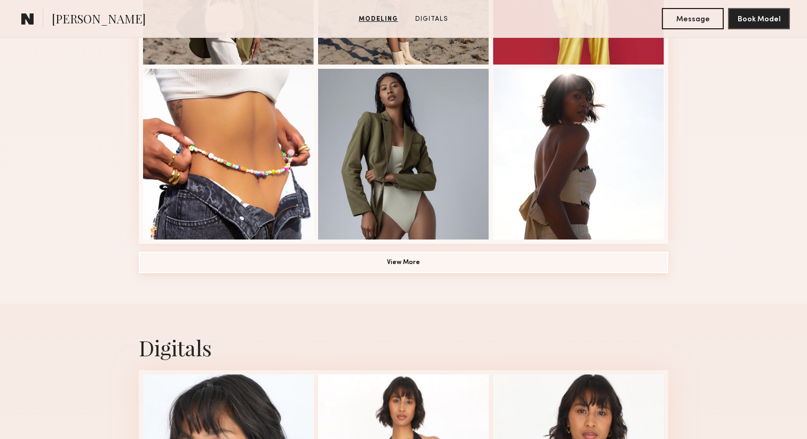
click at [460, 272] on button "View More" at bounding box center [404, 262] width 530 height 21
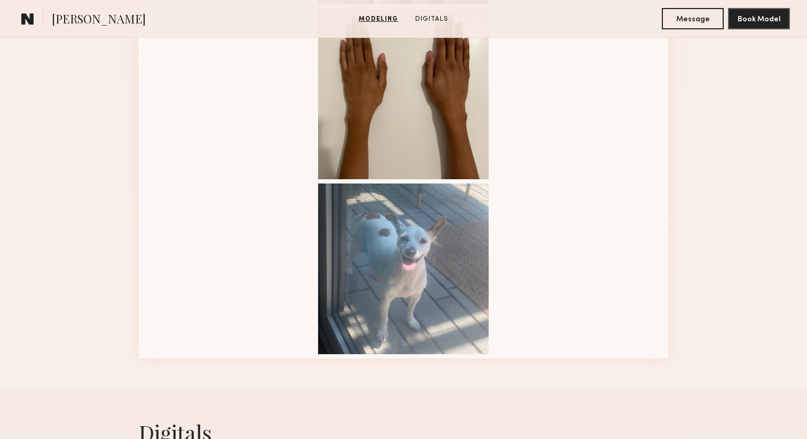
scroll to position [1355, 0]
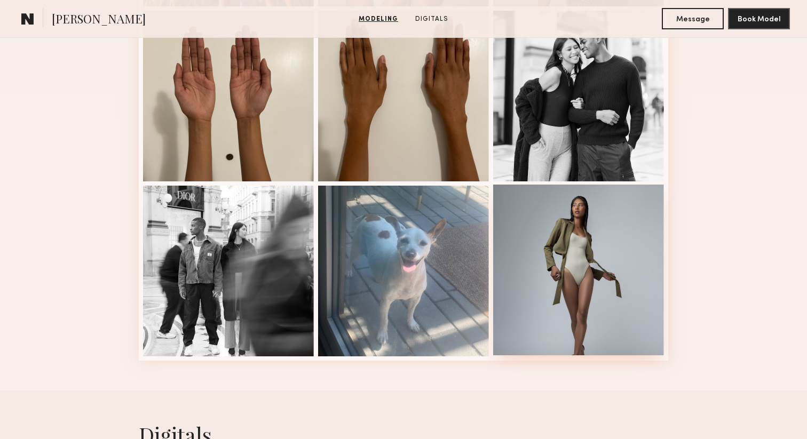
click at [533, 276] on div at bounding box center [578, 270] width 171 height 171
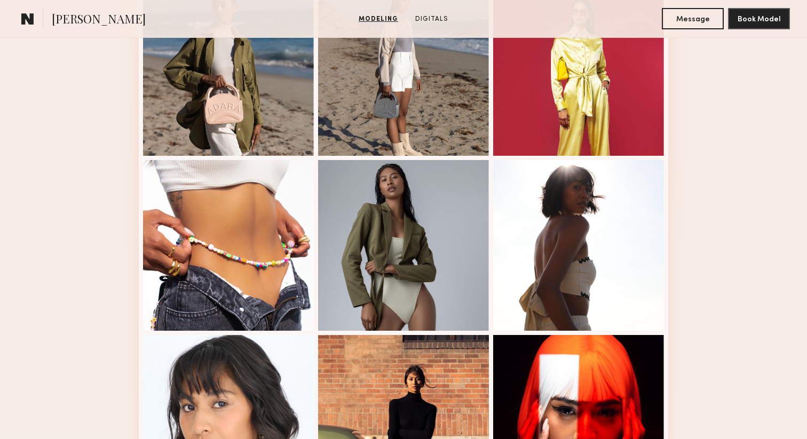
scroll to position [681, 0]
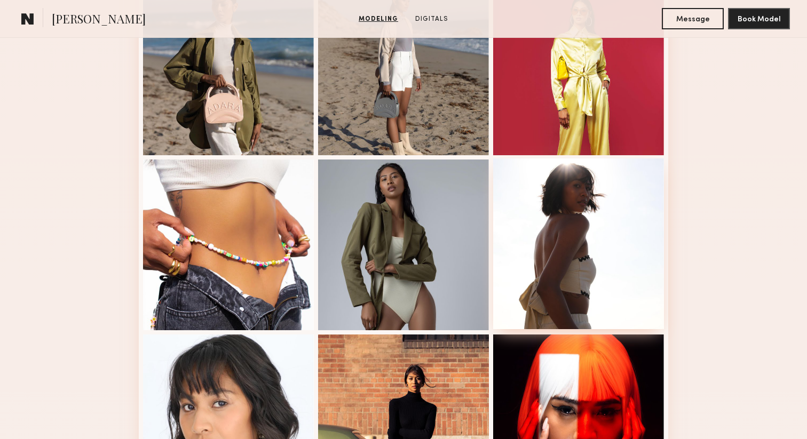
click at [547, 188] on div at bounding box center [578, 244] width 171 height 171
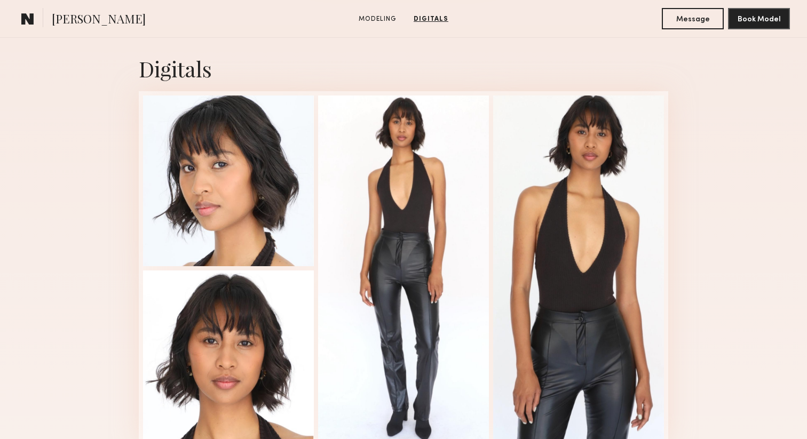
scroll to position [1725, 0]
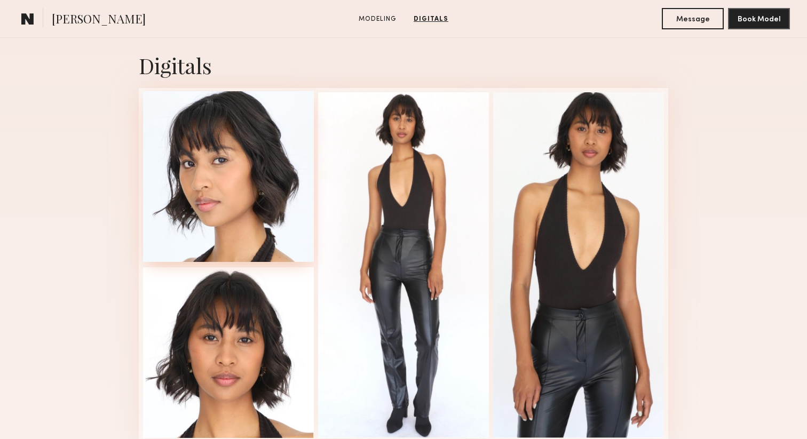
click at [262, 230] on div at bounding box center [228, 176] width 171 height 171
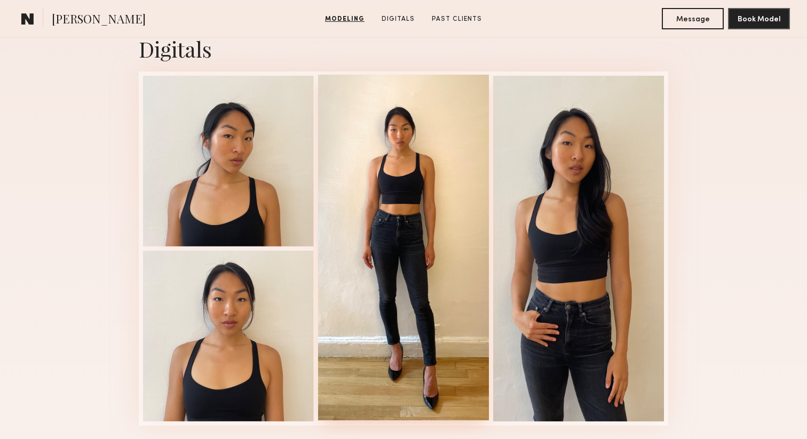
scroll to position [1076, 0]
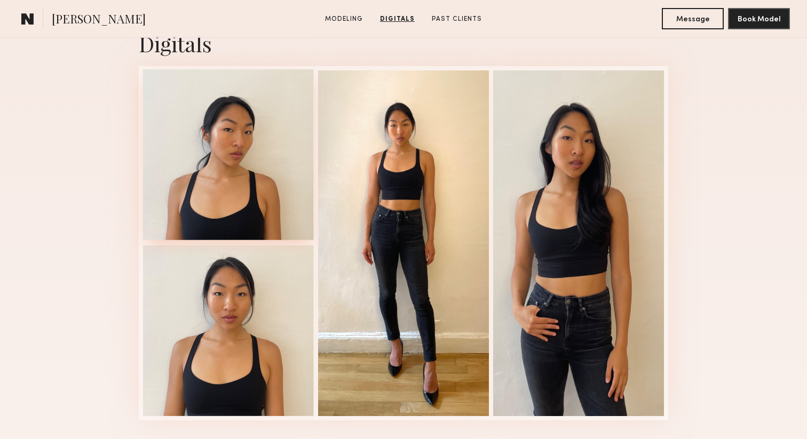
click at [220, 165] on div at bounding box center [228, 154] width 171 height 171
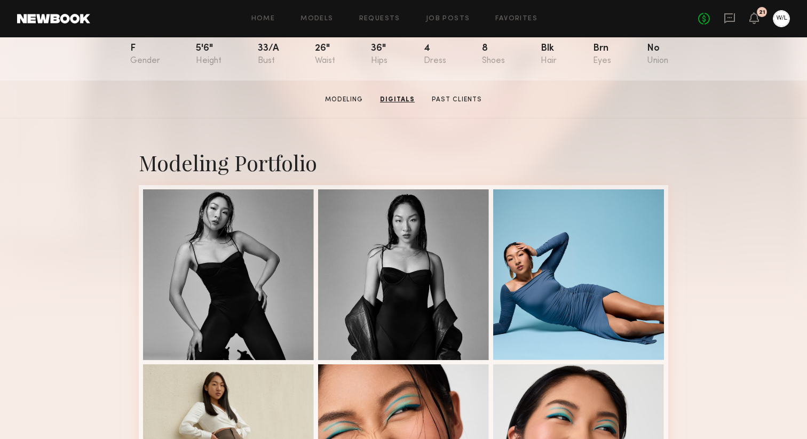
scroll to position [121, 0]
